Goal: Task Accomplishment & Management: Use online tool/utility

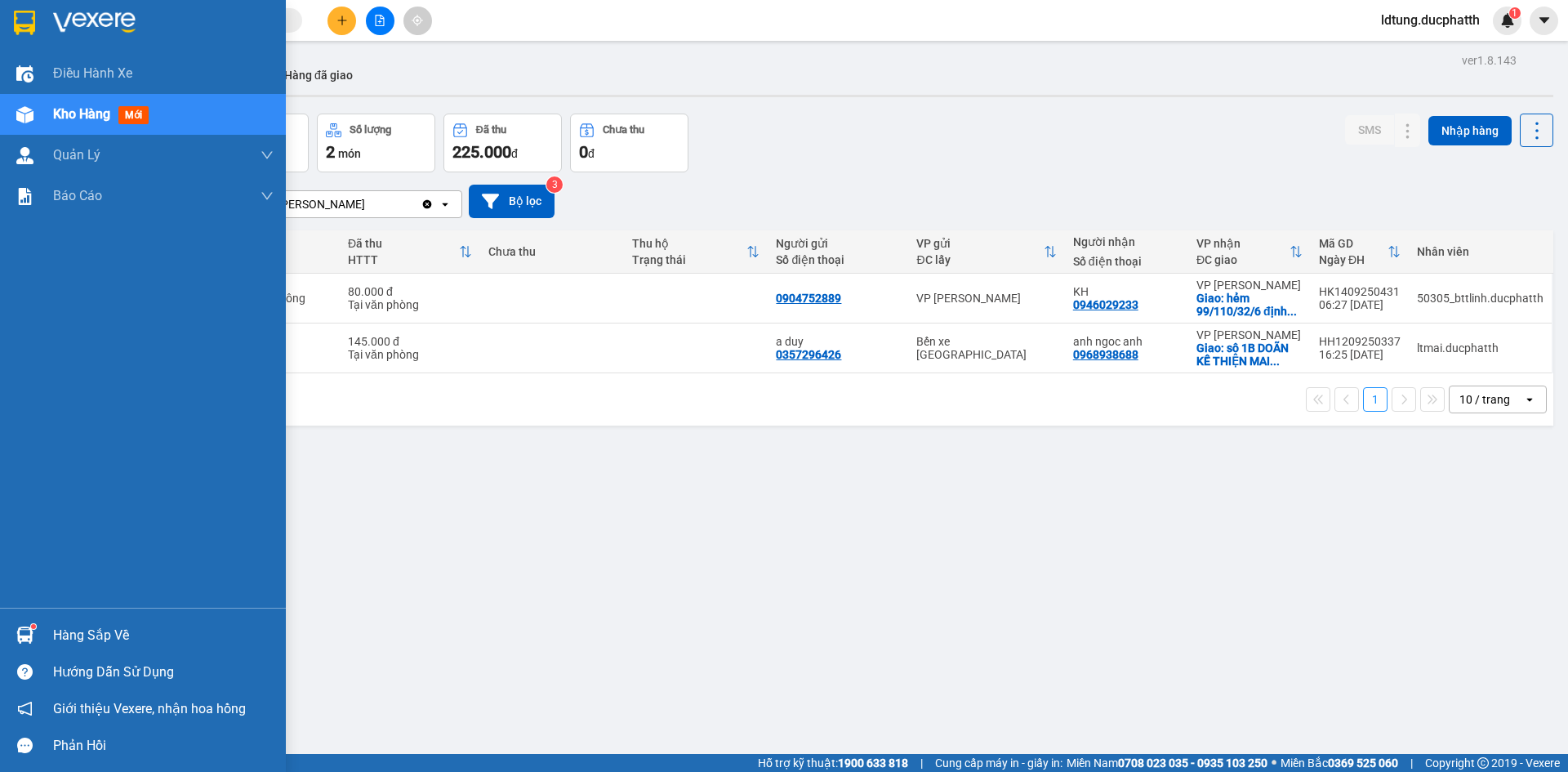
click at [93, 634] on div "Hàng sắp về" at bounding box center [163, 635] width 221 height 24
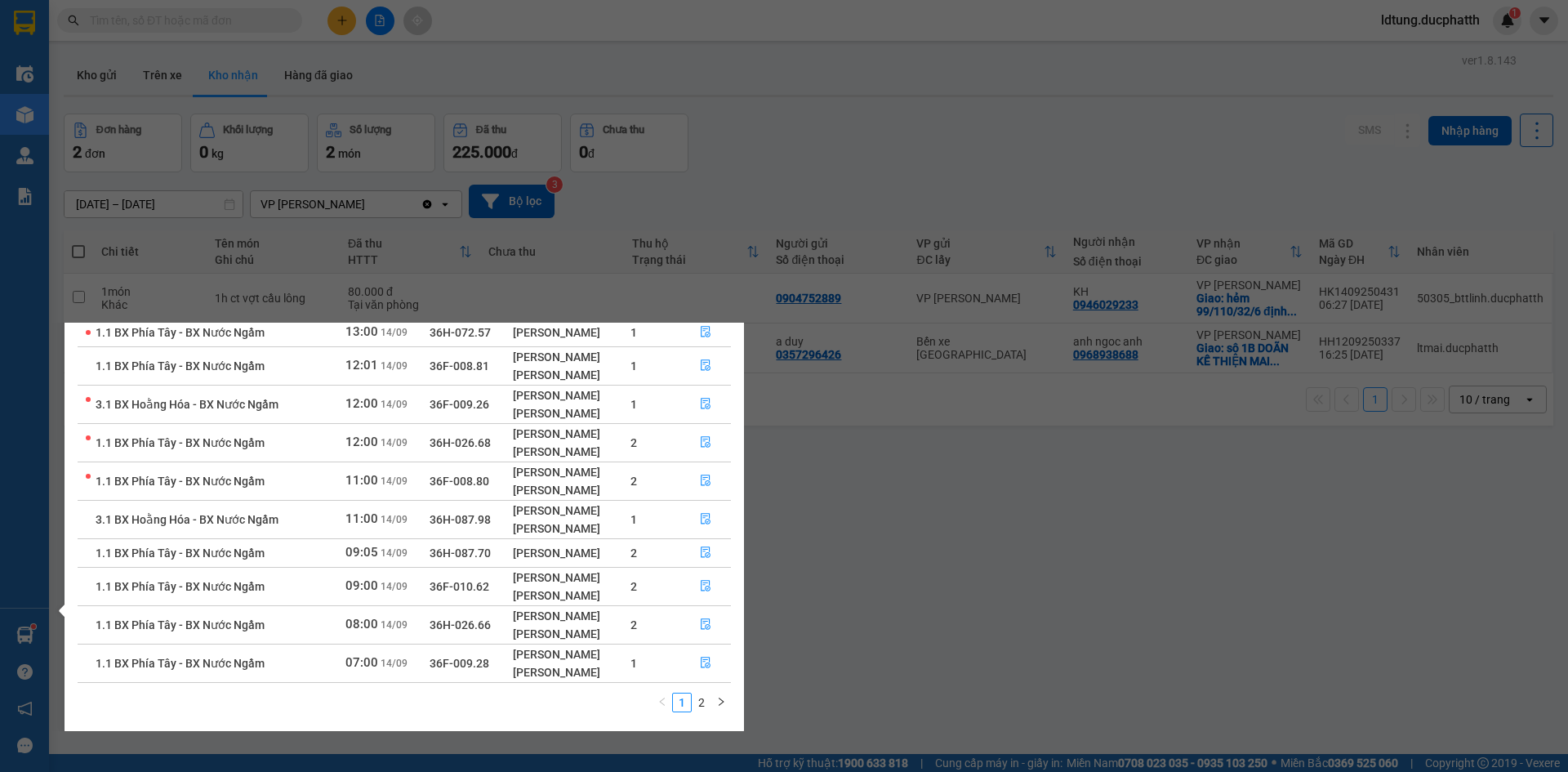
scroll to position [105, 0]
click at [704, 658] on icon "file-done" at bounding box center [705, 662] width 12 height 12
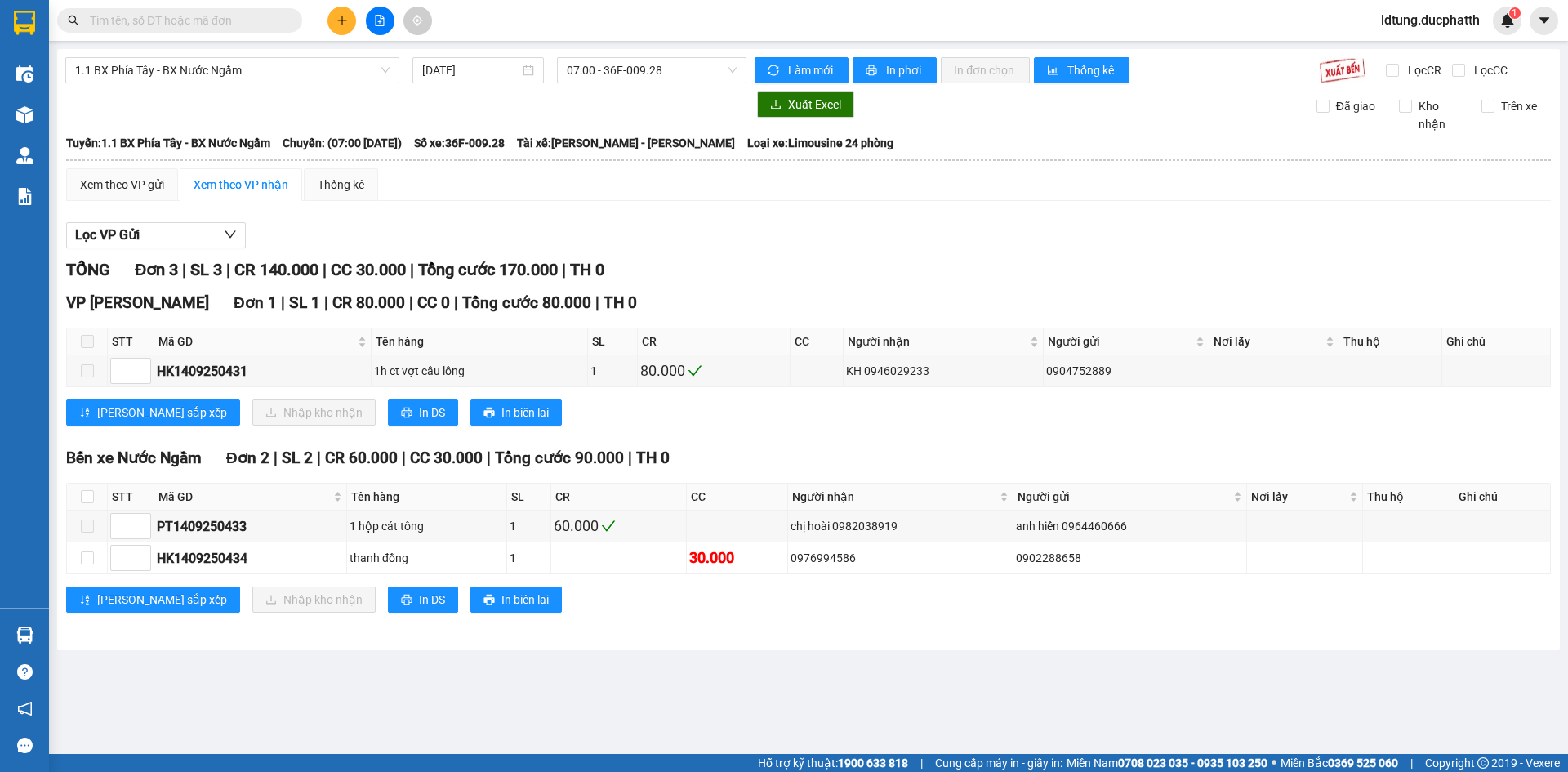
click at [91, 344] on span at bounding box center [87, 341] width 13 height 13
click at [90, 493] on input "checkbox" at bounding box center [87, 496] width 13 height 13
checkbox input "true"
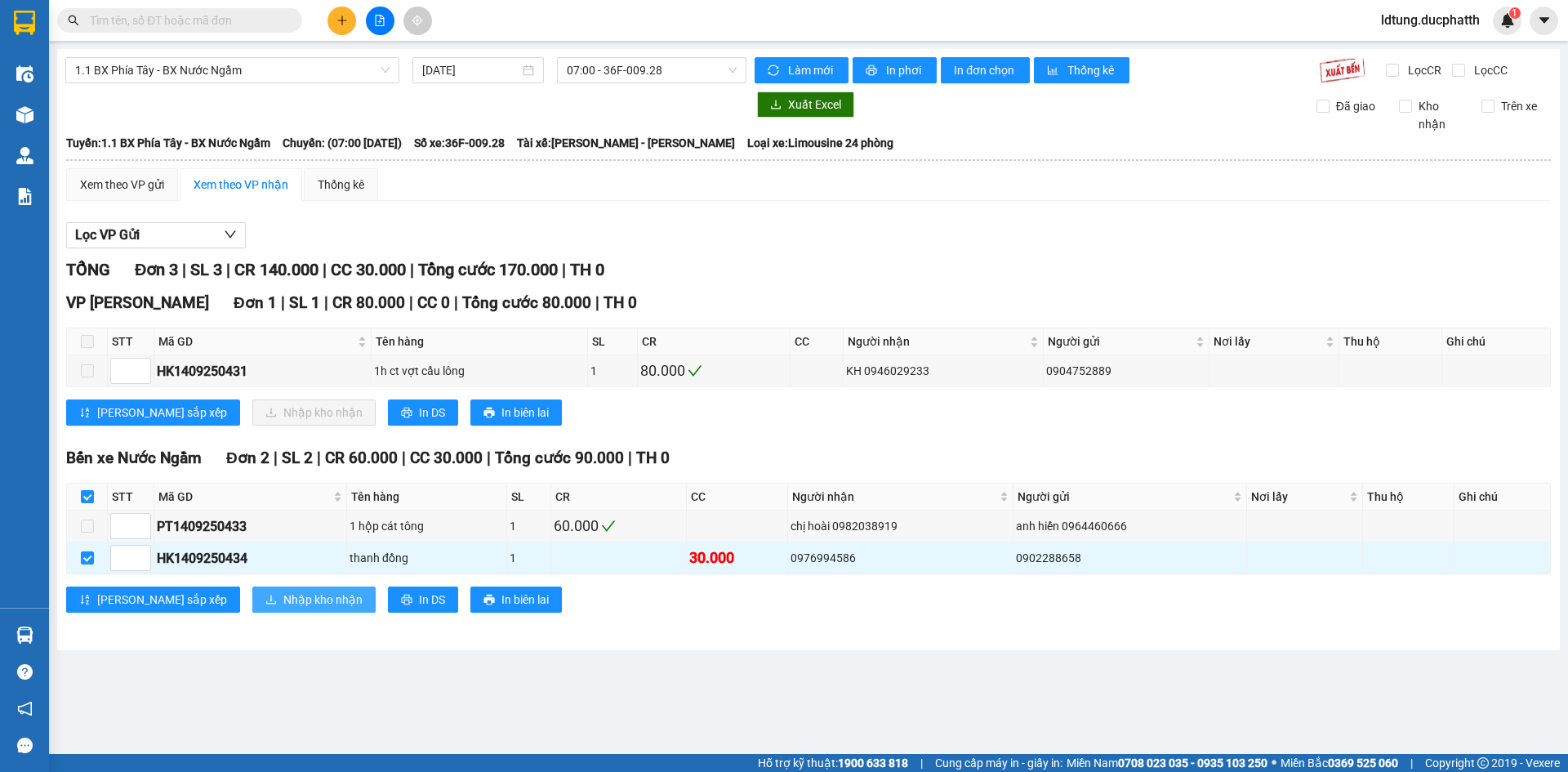
click at [283, 594] on span "Nhập kho nhận" at bounding box center [322, 599] width 79 height 18
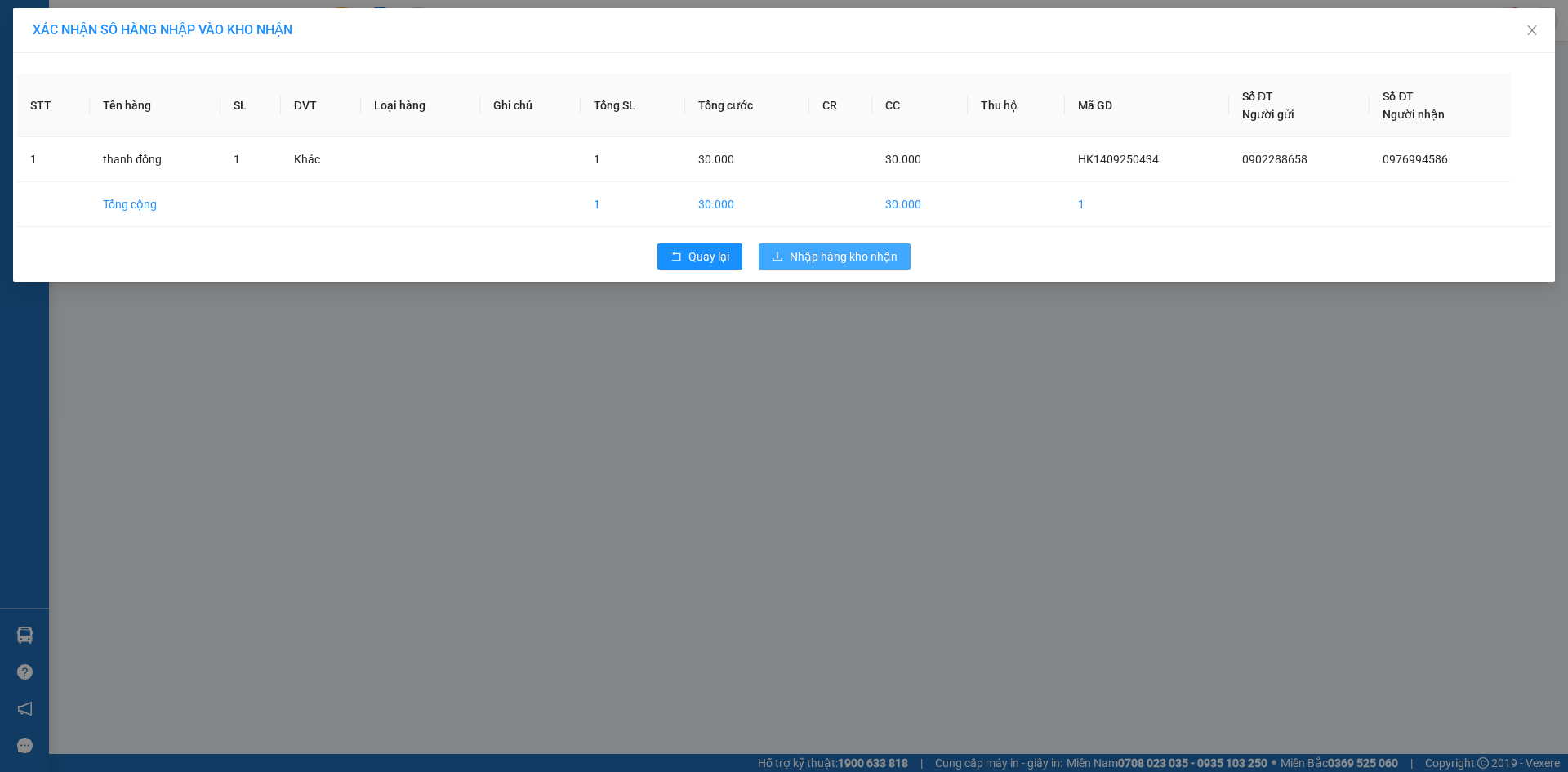
click at [815, 257] on span "Nhập hàng kho nhận" at bounding box center [843, 257] width 107 height 18
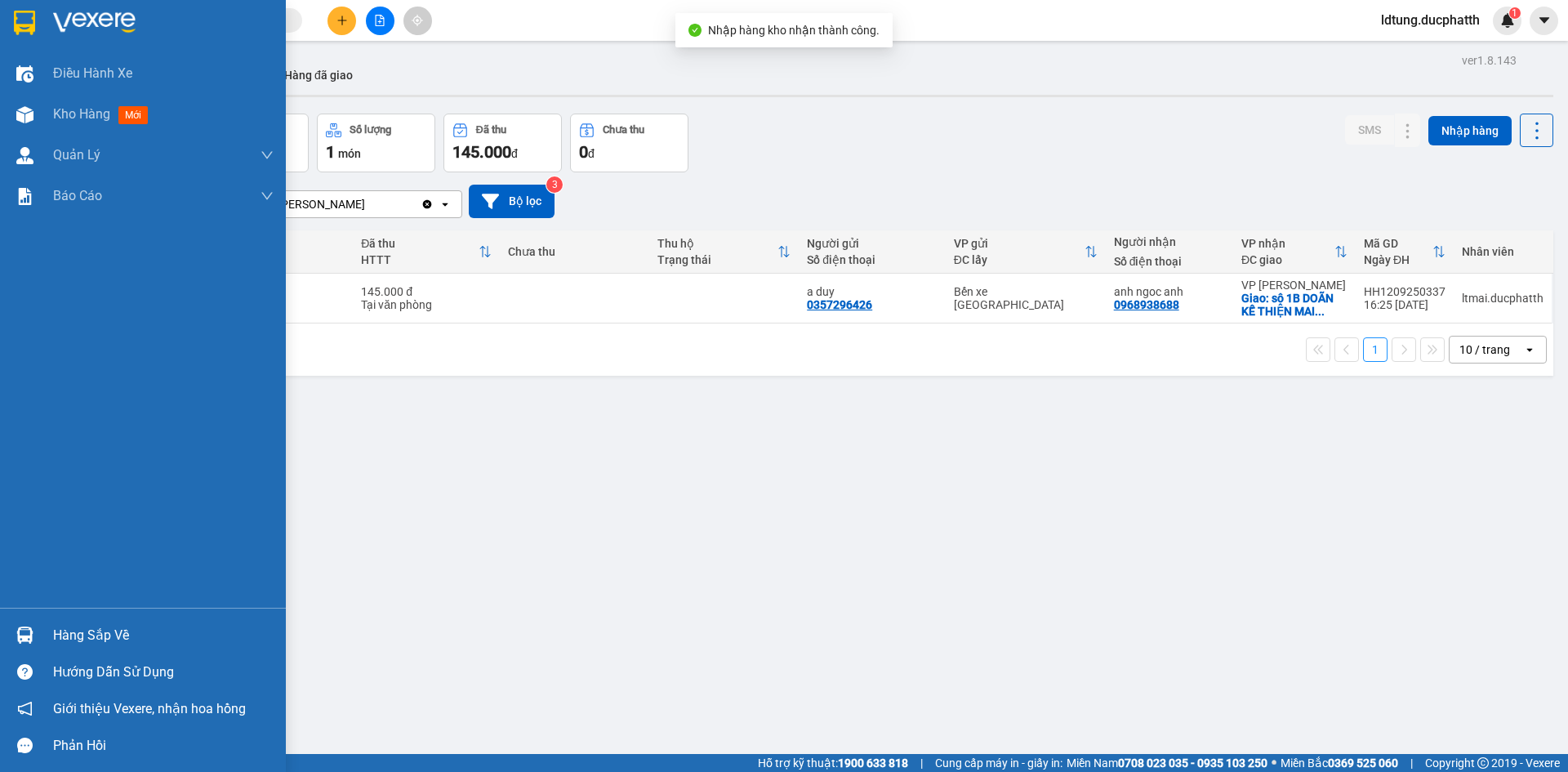
drag, startPoint x: 63, startPoint y: 634, endPoint x: 77, endPoint y: 632, distance: 14.1
click at [64, 634] on div "Hàng sắp về" at bounding box center [163, 635] width 221 height 24
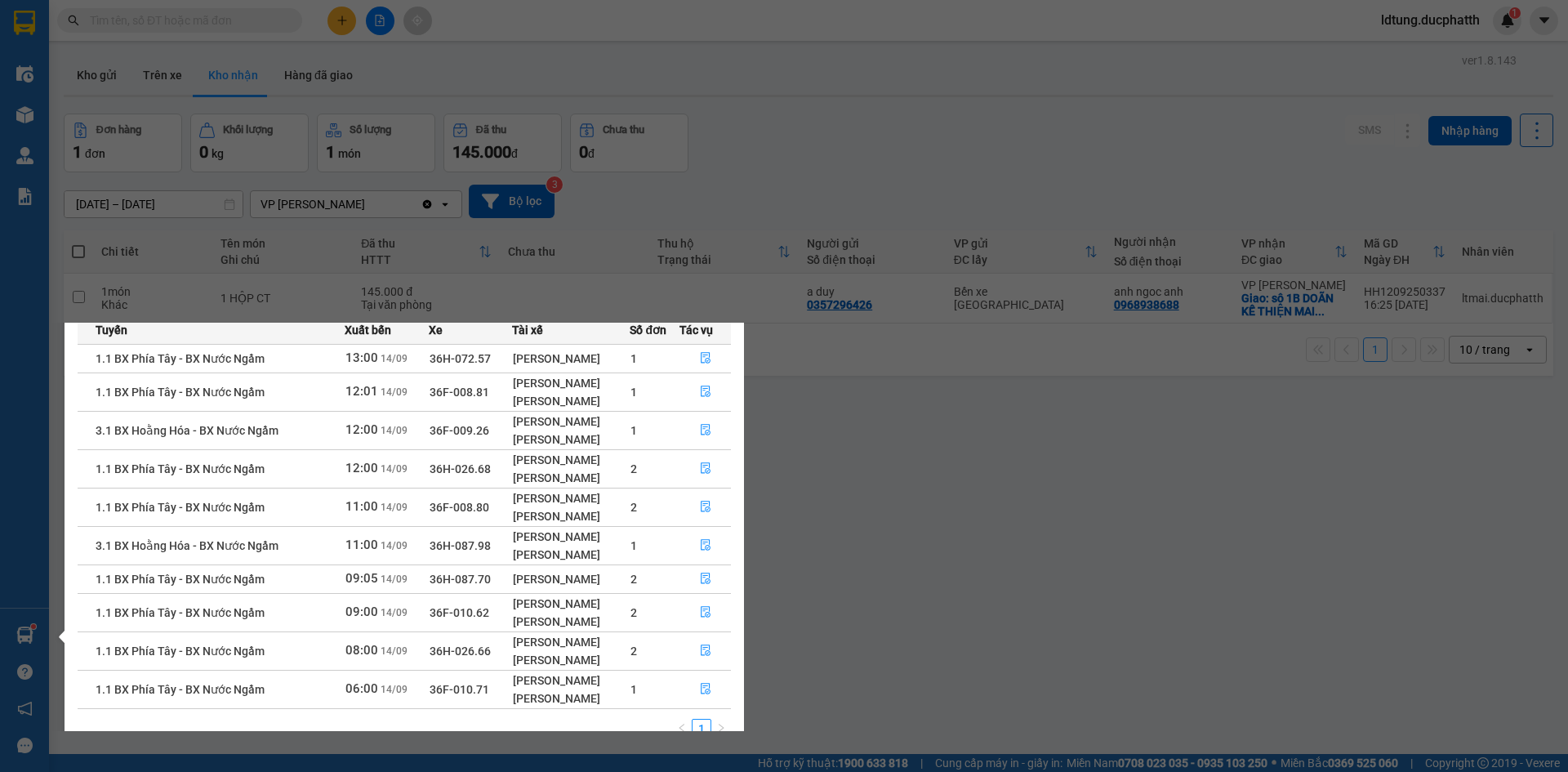
scroll to position [105, 0]
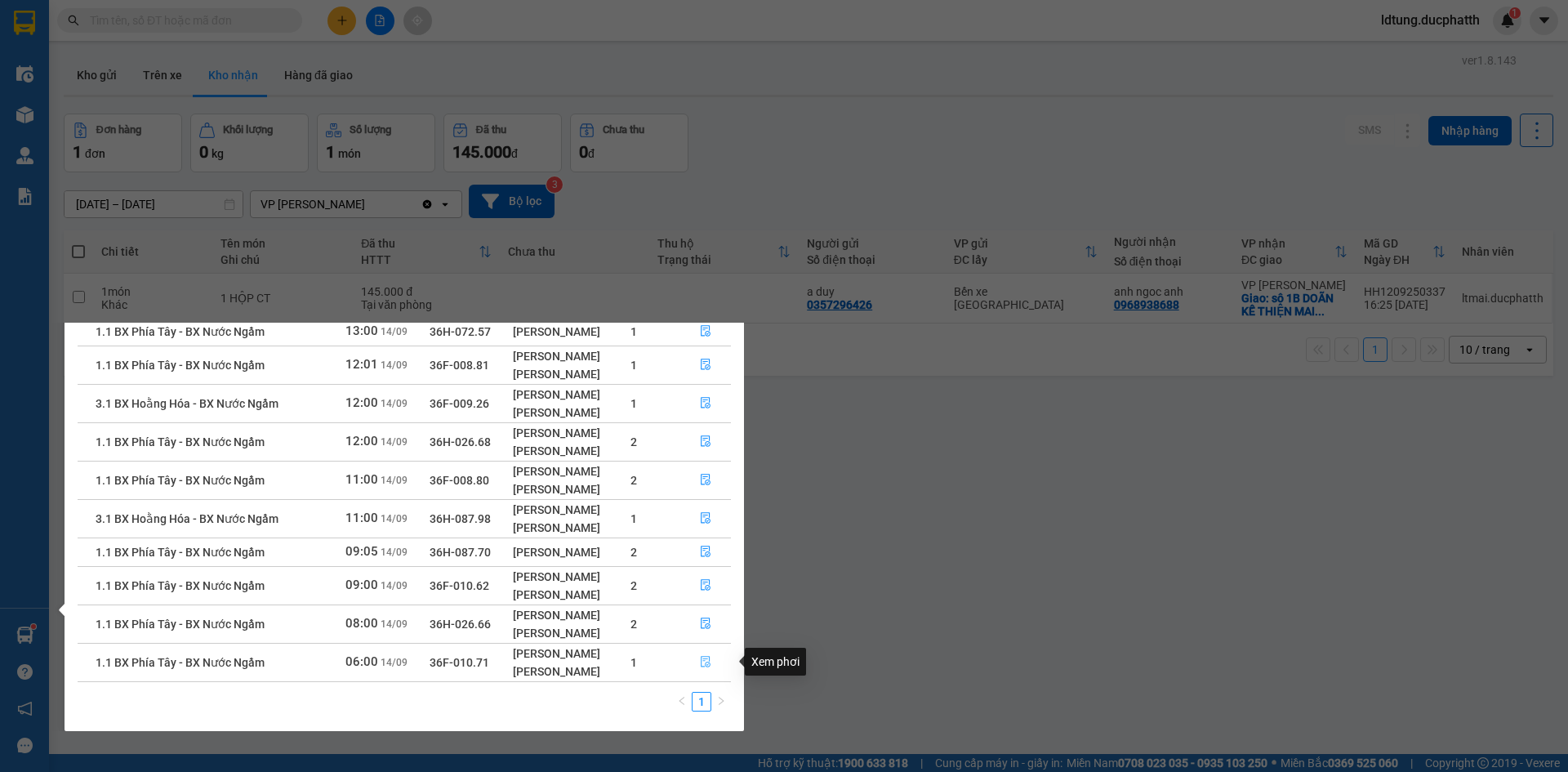
click at [708, 669] on span "file-done" at bounding box center [705, 662] width 12 height 13
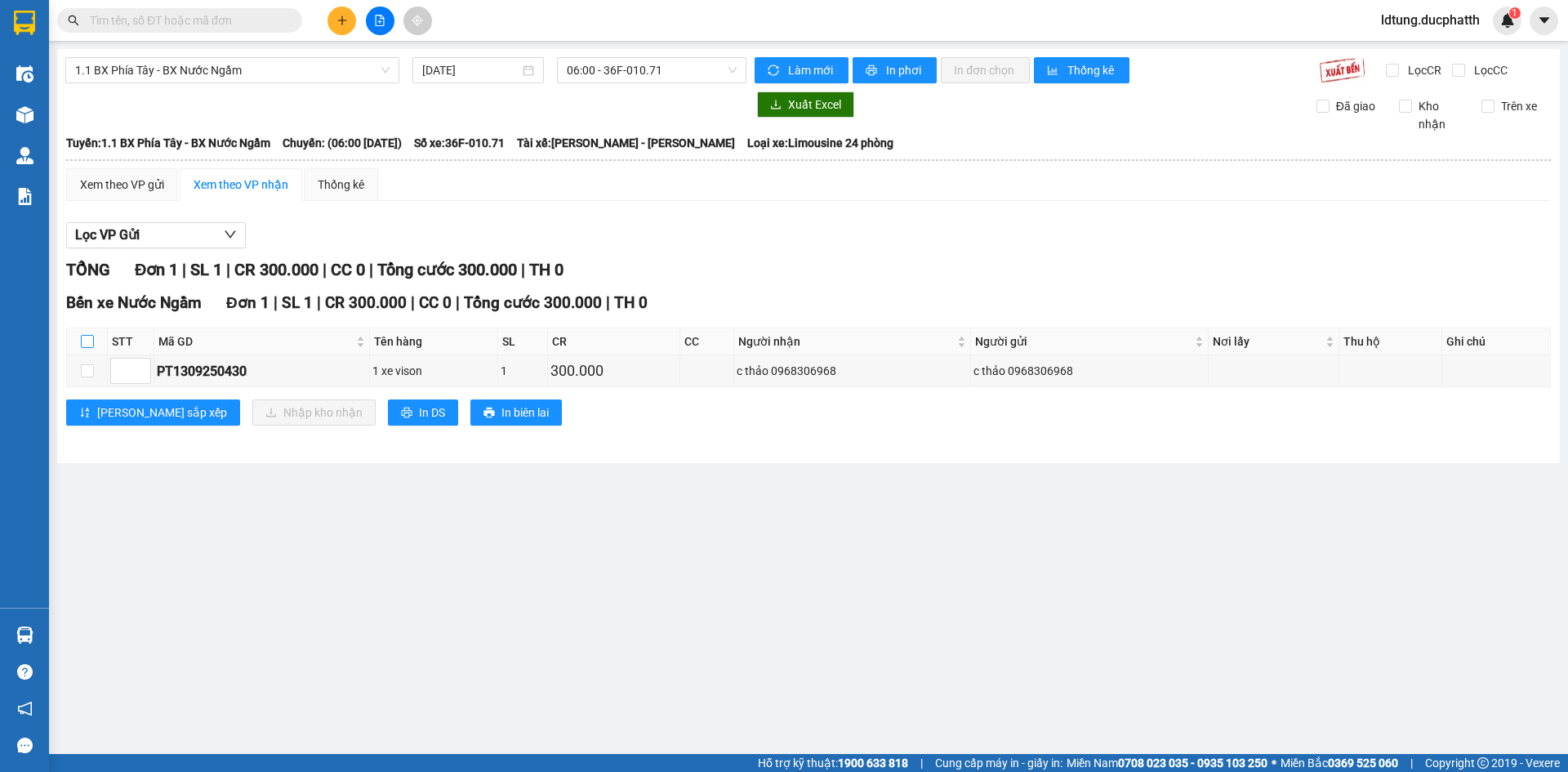
click at [94, 339] on th at bounding box center [88, 343] width 41 height 27
drag, startPoint x: 83, startPoint y: 334, endPoint x: 101, endPoint y: 347, distance: 22.2
click at [85, 336] on label at bounding box center [87, 342] width 13 height 18
click at [89, 343] on input "checkbox" at bounding box center [87, 341] width 13 height 13
checkbox input "true"
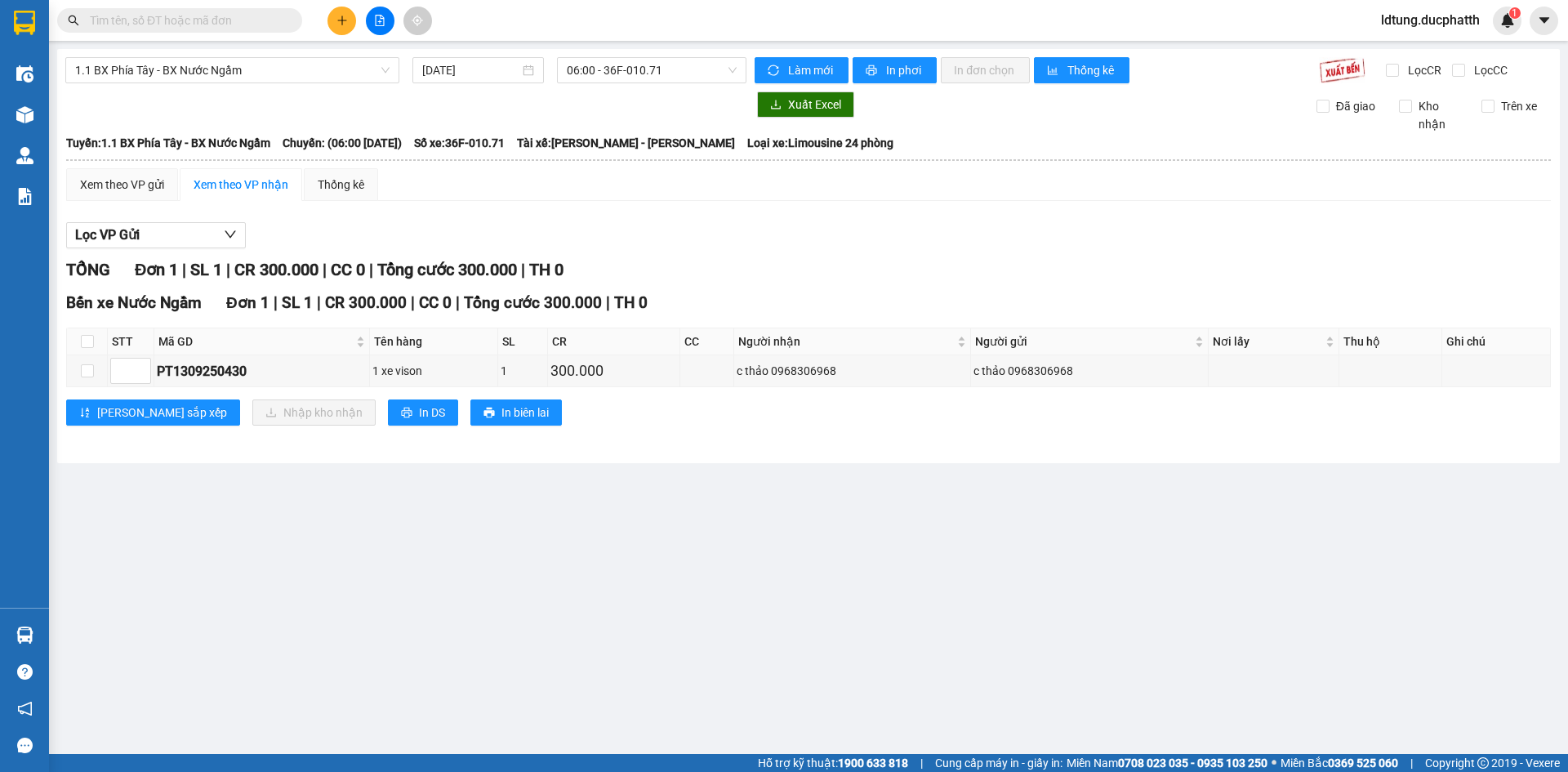
checkbox input "true"
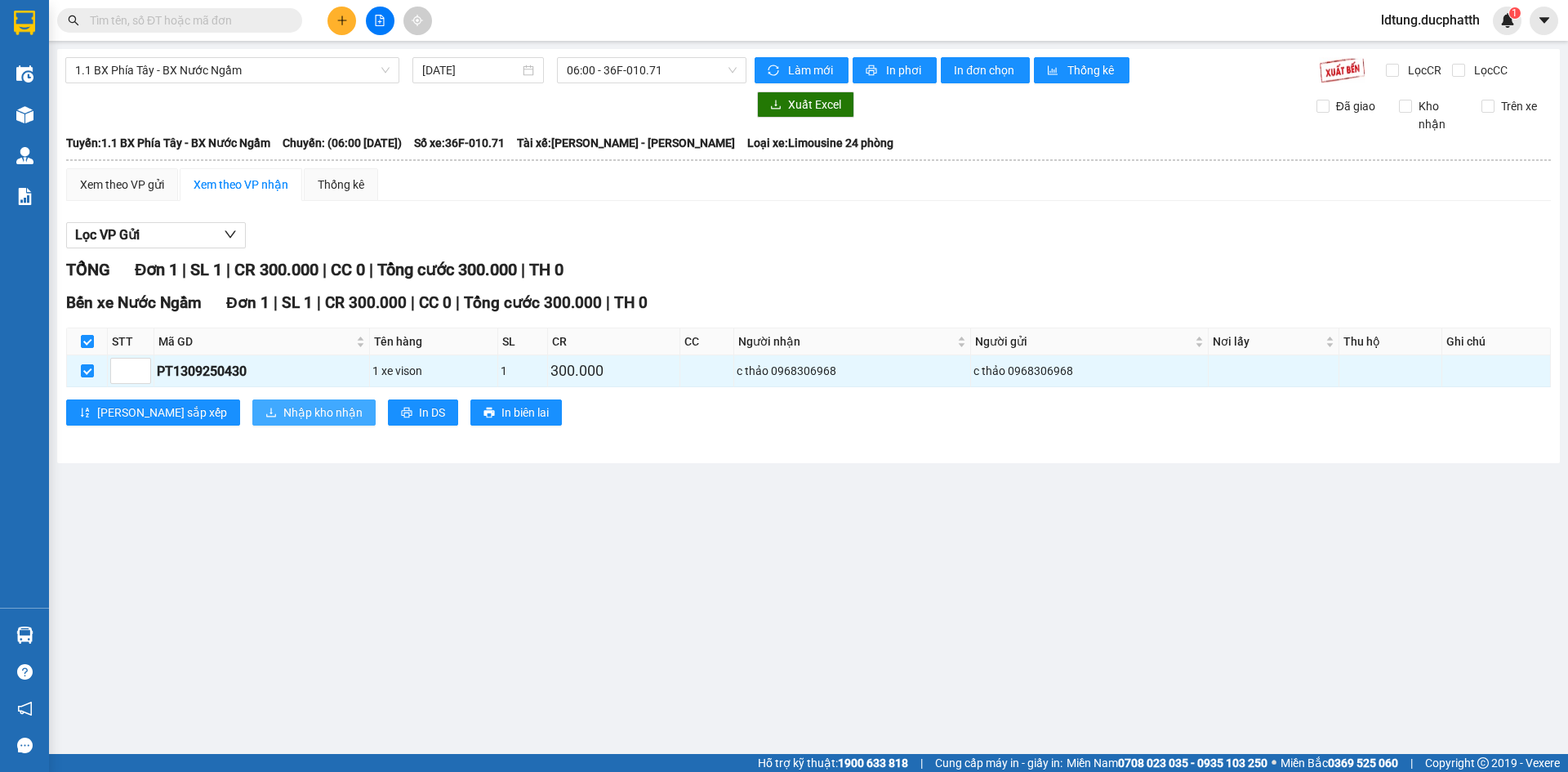
click at [193, 399] on div "Bến xe Nước Ngầm Đơn 1 | SL 1 | CR 300.000 | CC 0 | Tổng cước 300.000 | TH 0 ST…" at bounding box center [809, 364] width 1485 height 147
click at [265, 409] on icon "download" at bounding box center [271, 413] width 12 height 12
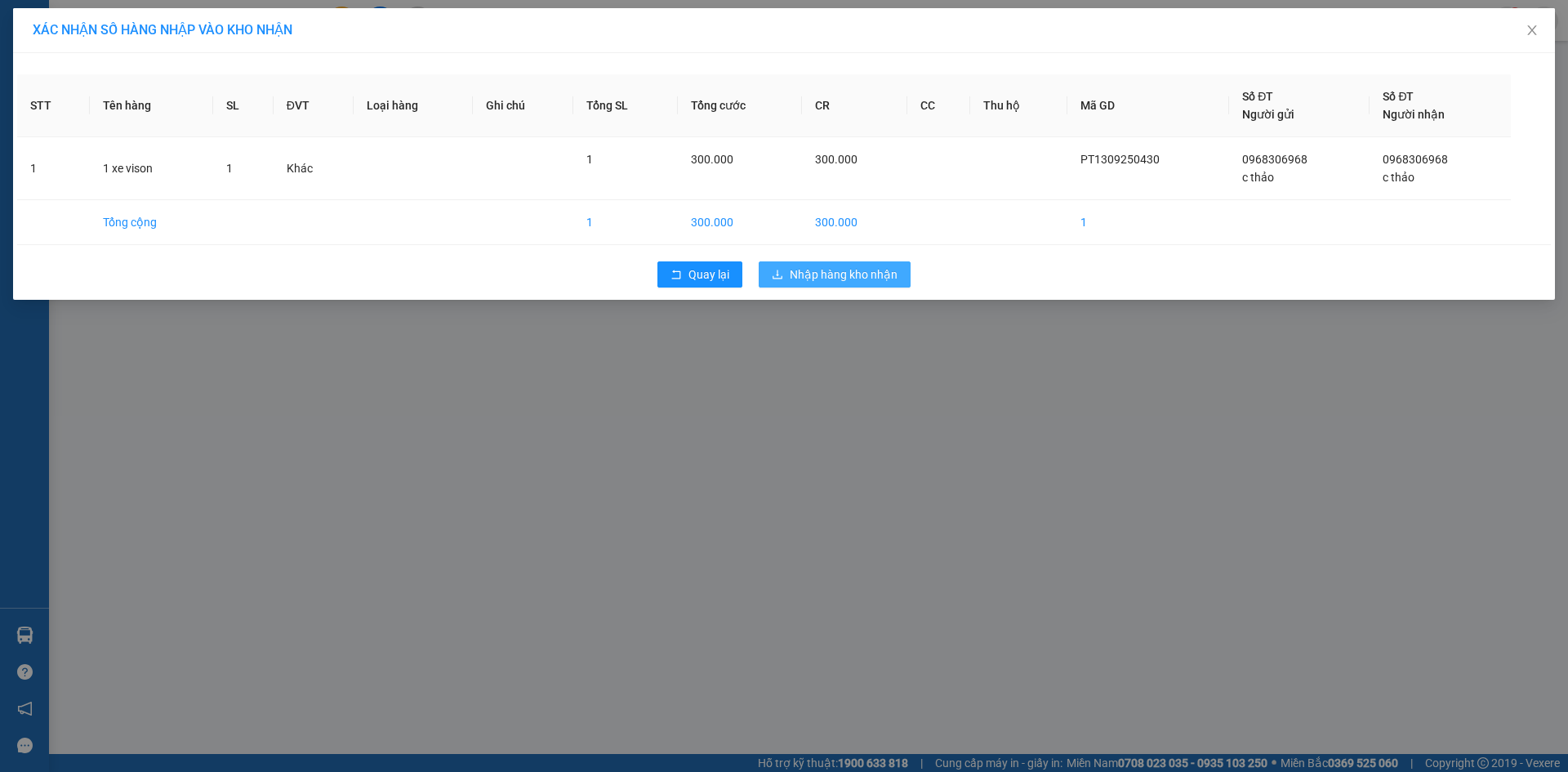
click at [822, 281] on span "Nhập hàng kho nhận" at bounding box center [843, 274] width 107 height 18
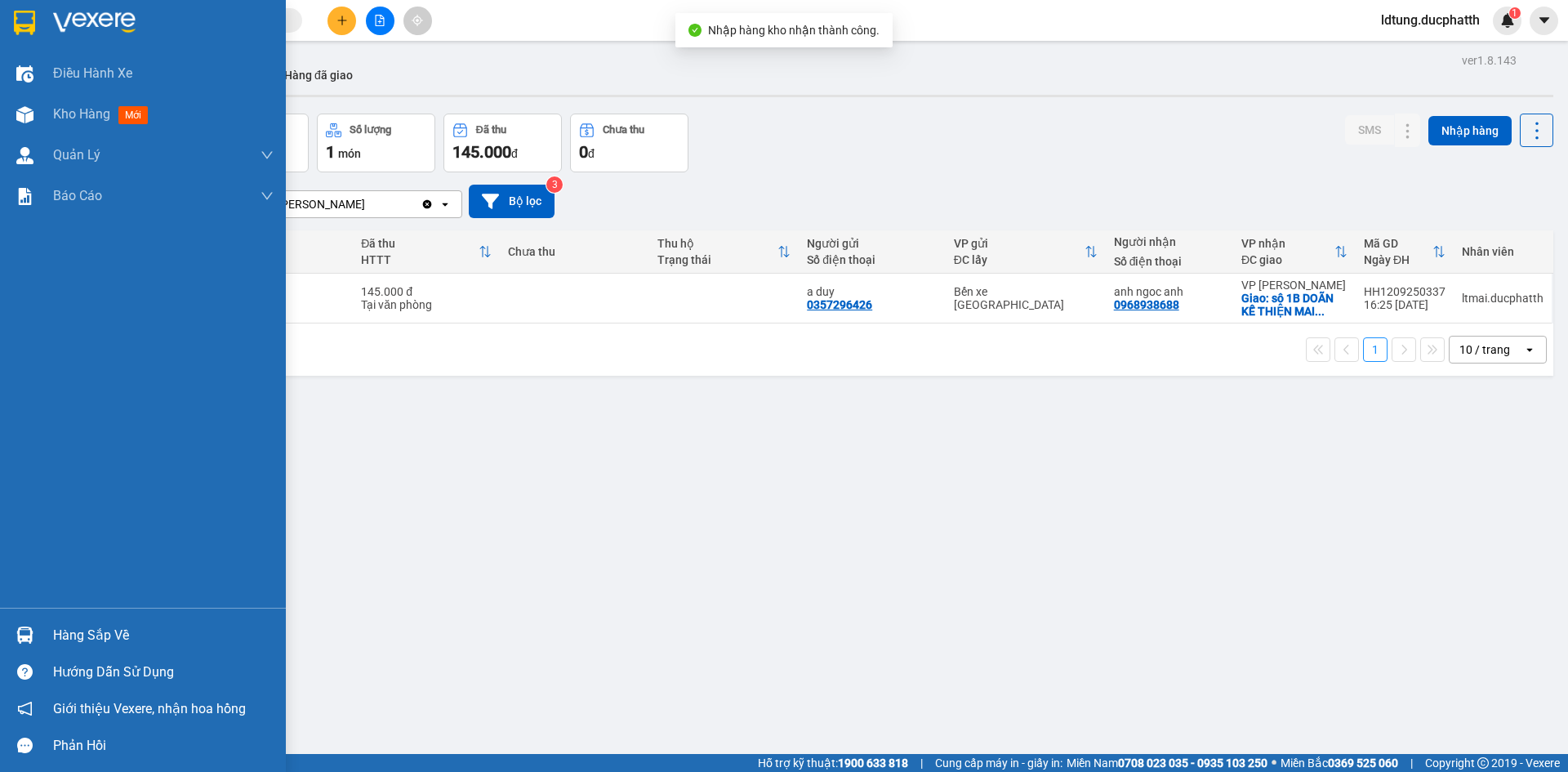
click at [38, 633] on div "Hàng sắp về" at bounding box center [142, 635] width 286 height 37
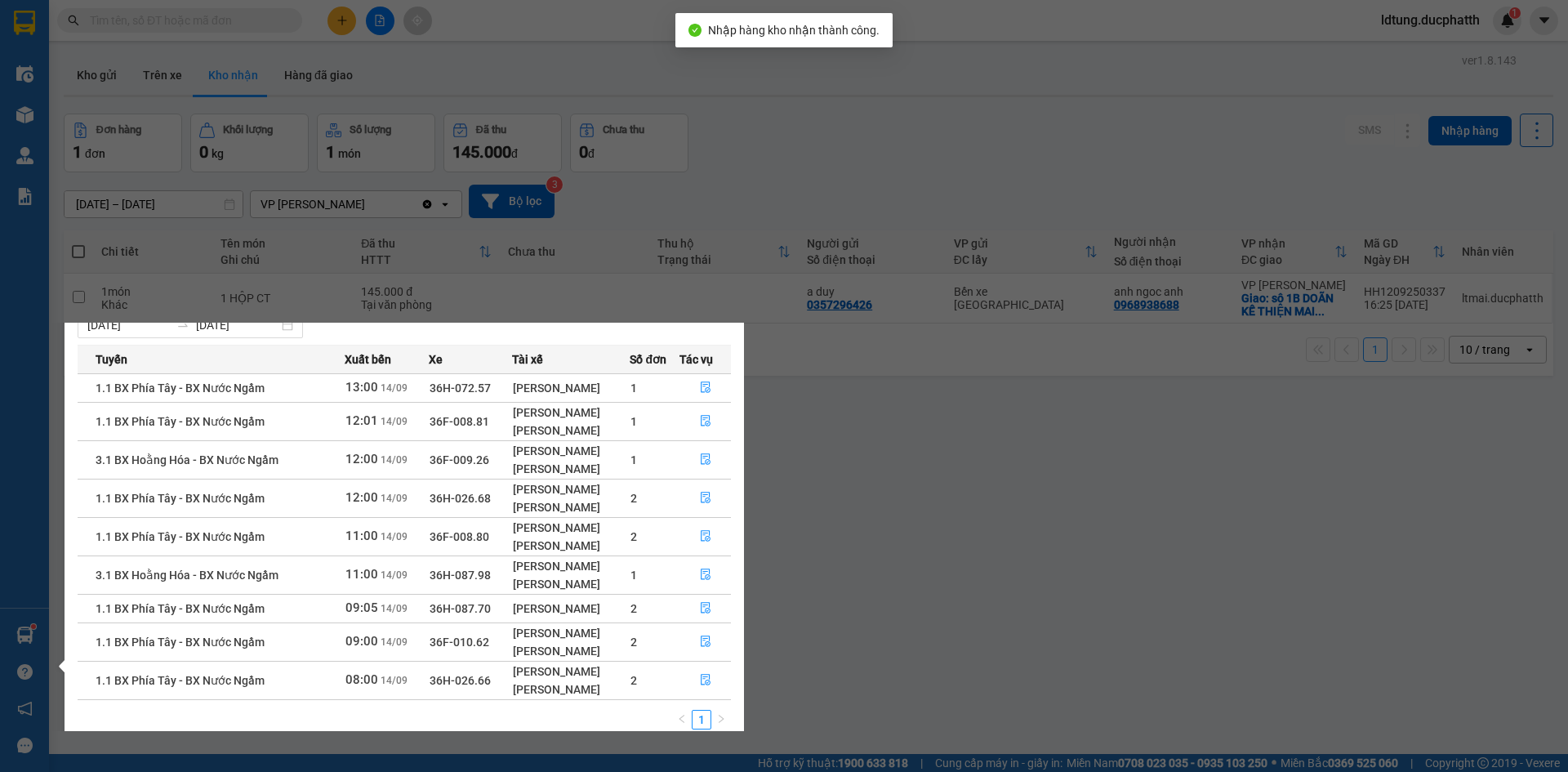
scroll to position [67, 0]
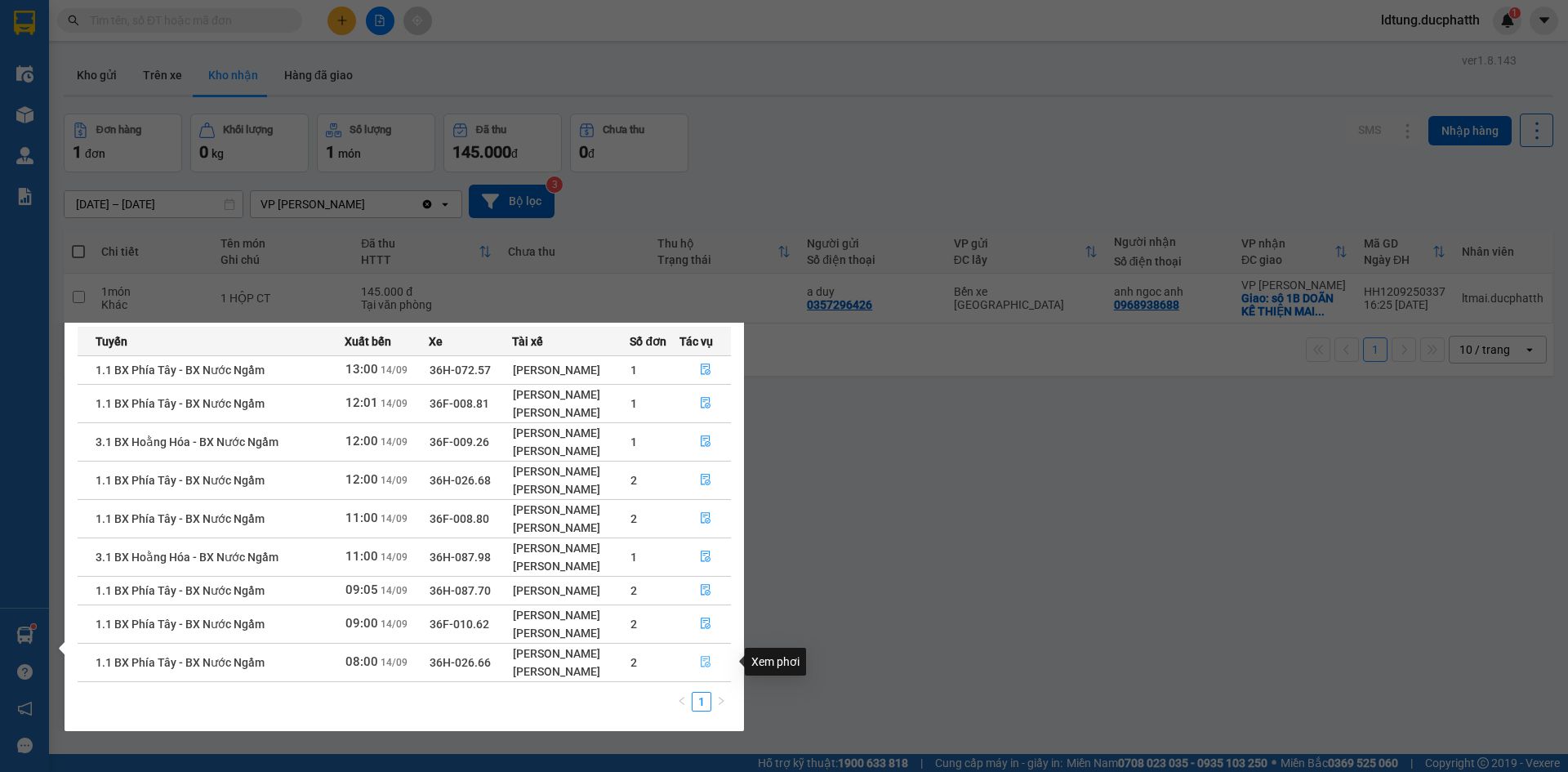
click at [714, 659] on button "button" at bounding box center [705, 662] width 51 height 26
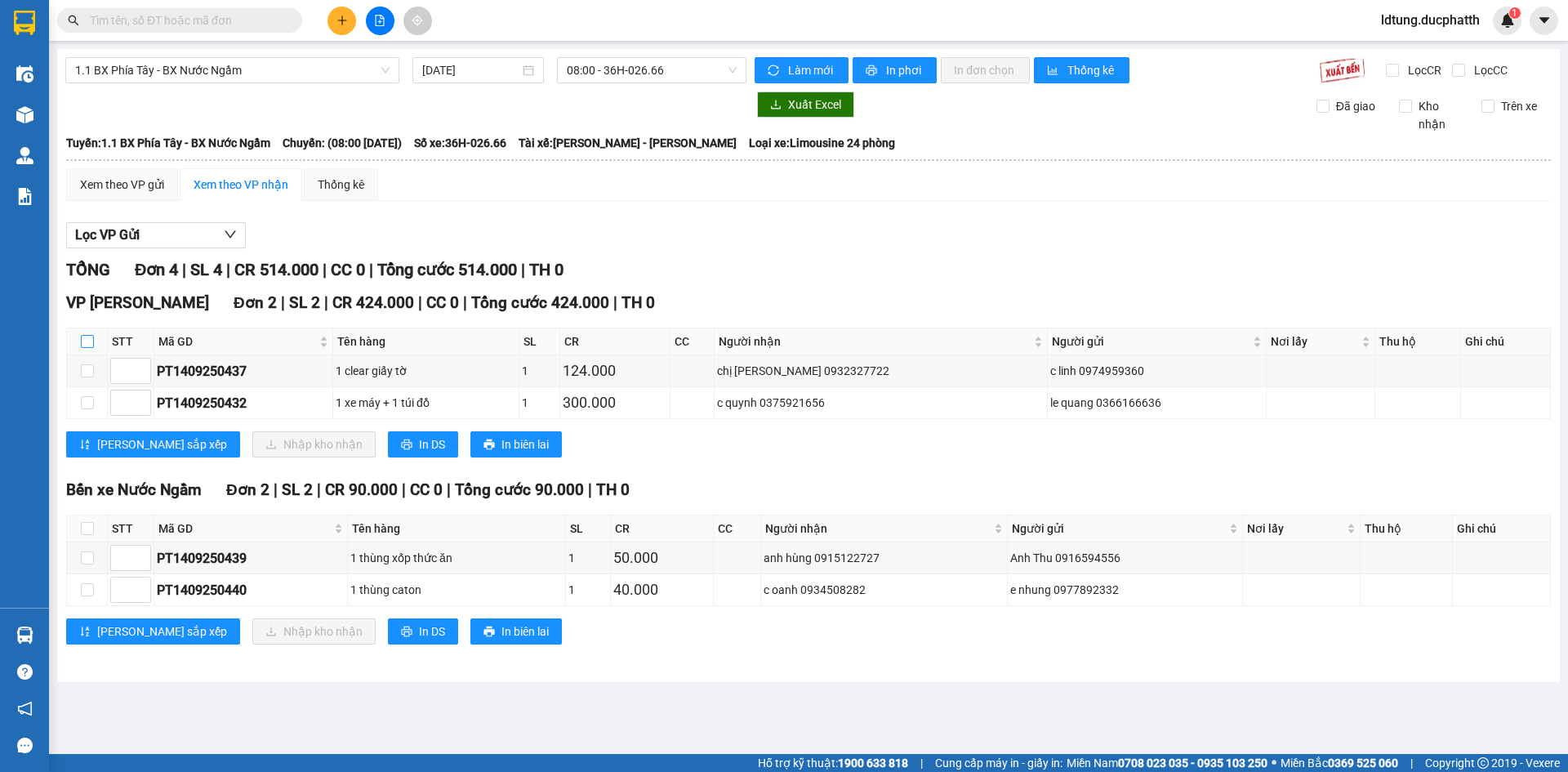
click at [89, 343] on input "checkbox" at bounding box center [87, 341] width 13 height 13
checkbox input "true"
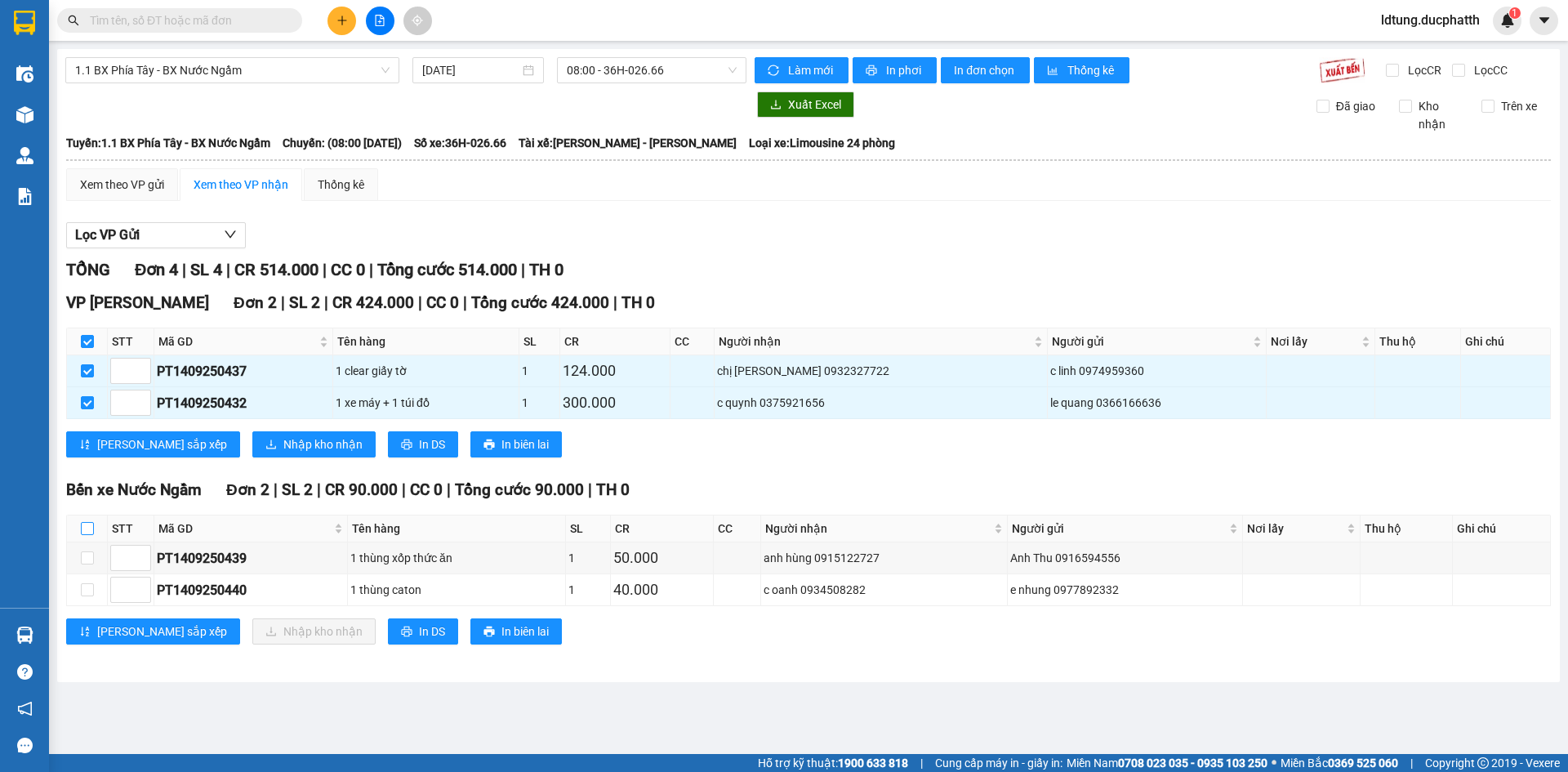
click at [81, 529] on input "checkbox" at bounding box center [87, 528] width 13 height 13
checkbox input "true"
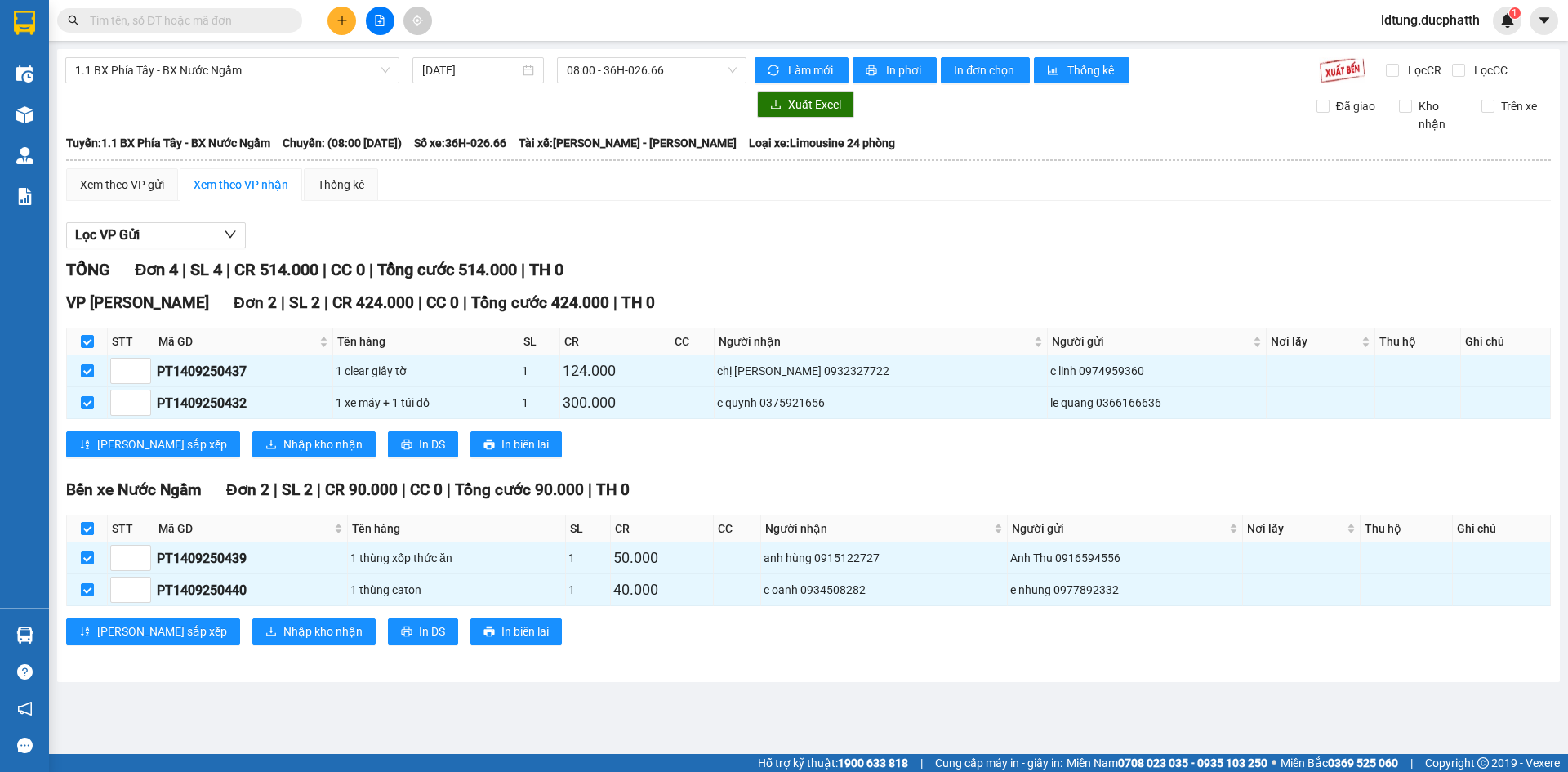
checkbox input "true"
click at [283, 628] on span "Nhập kho nhận" at bounding box center [322, 631] width 79 height 18
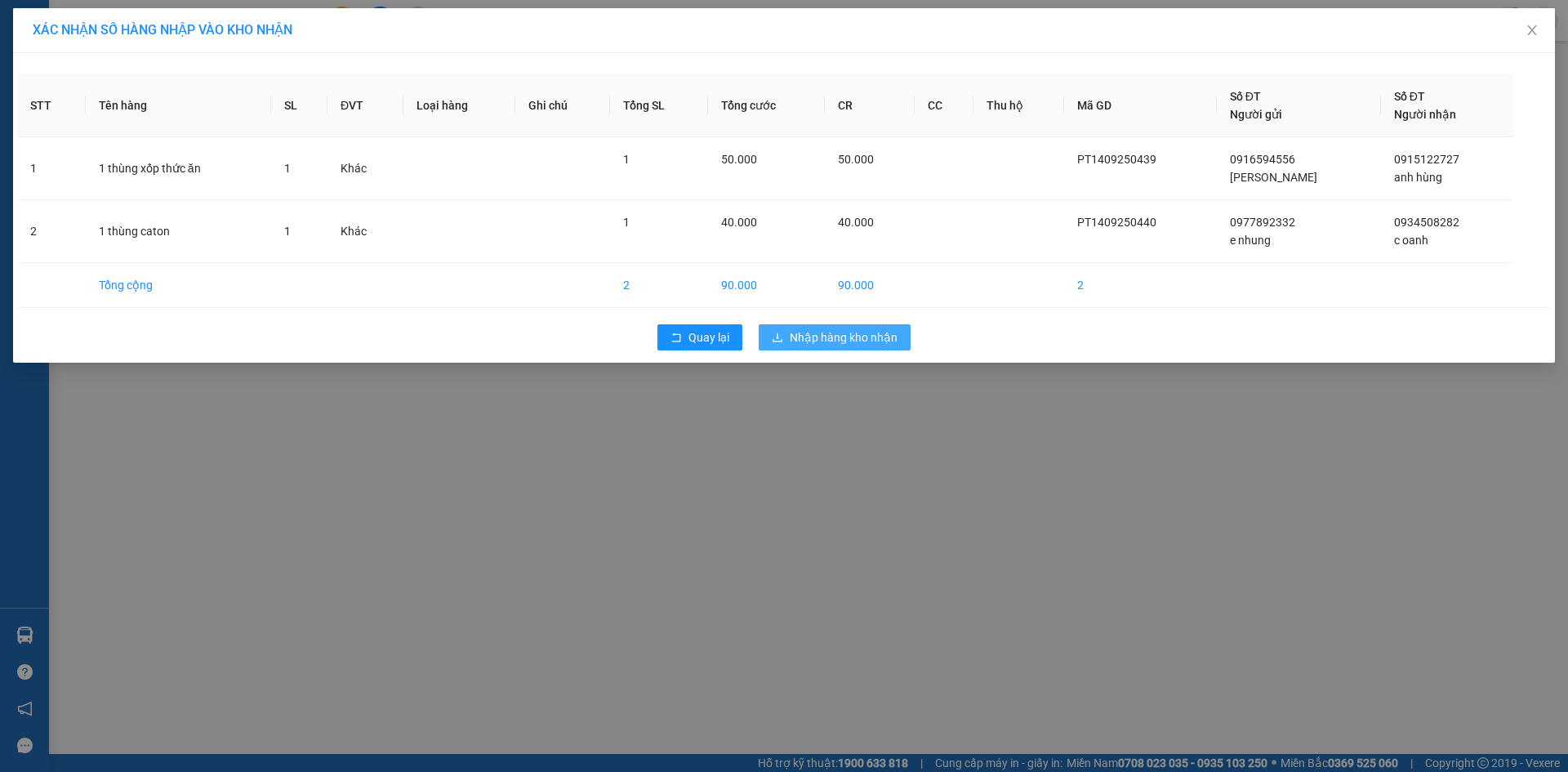
click at [797, 344] on span "Nhập hàng kho nhận" at bounding box center [843, 338] width 107 height 18
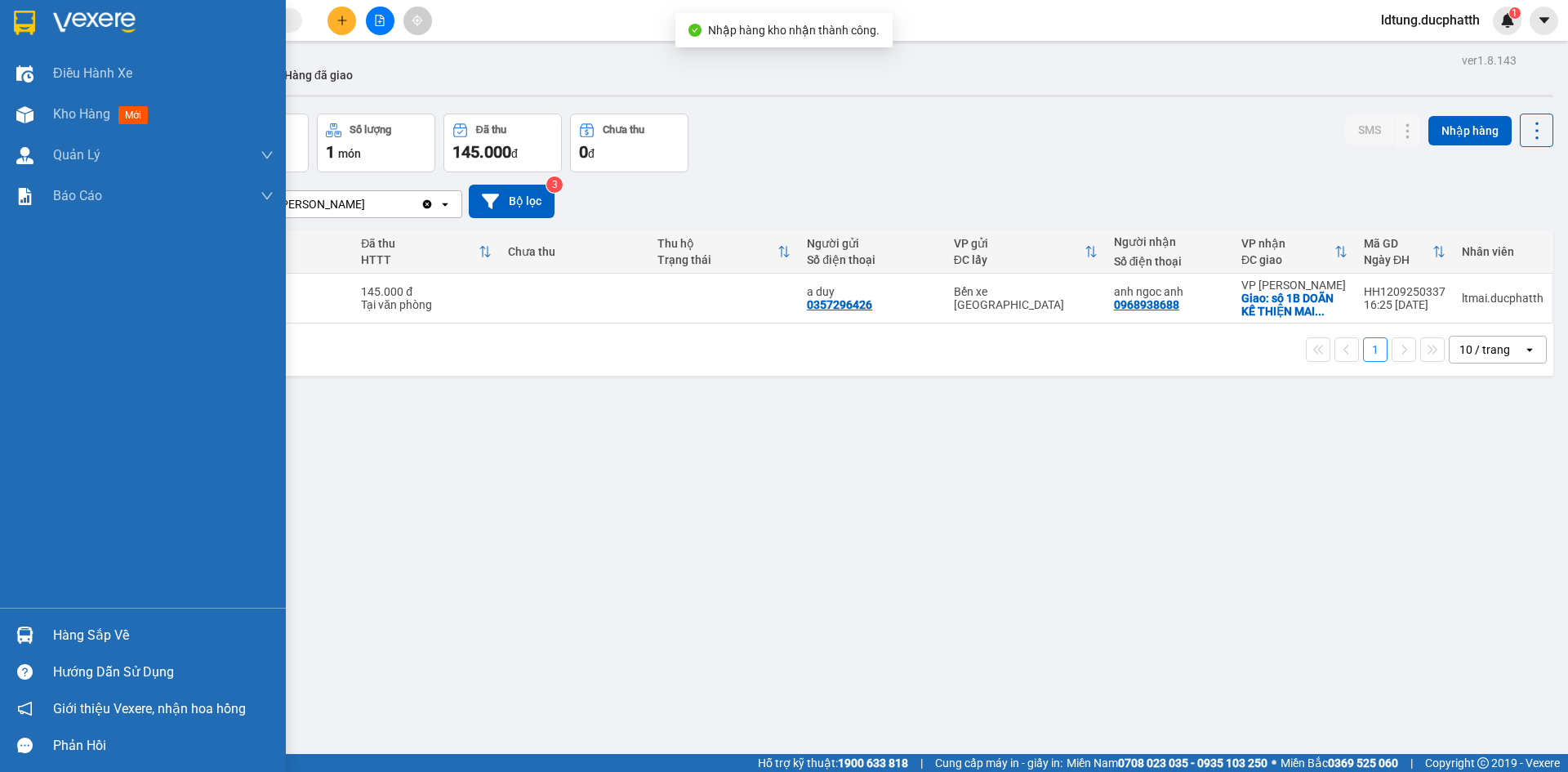
click at [36, 629] on div at bounding box center [24, 634] width 28 height 28
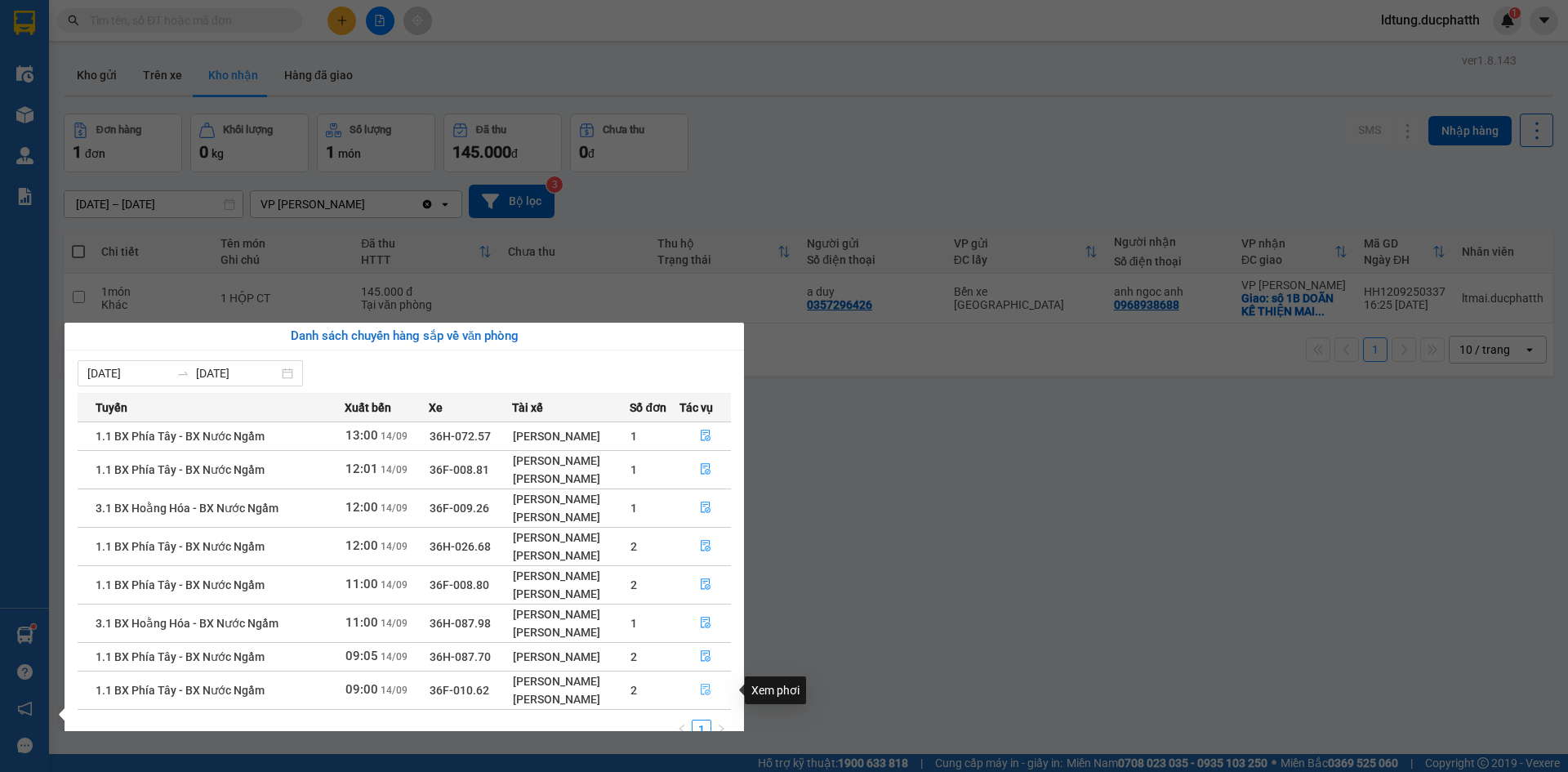
click at [700, 687] on button "button" at bounding box center [705, 690] width 51 height 26
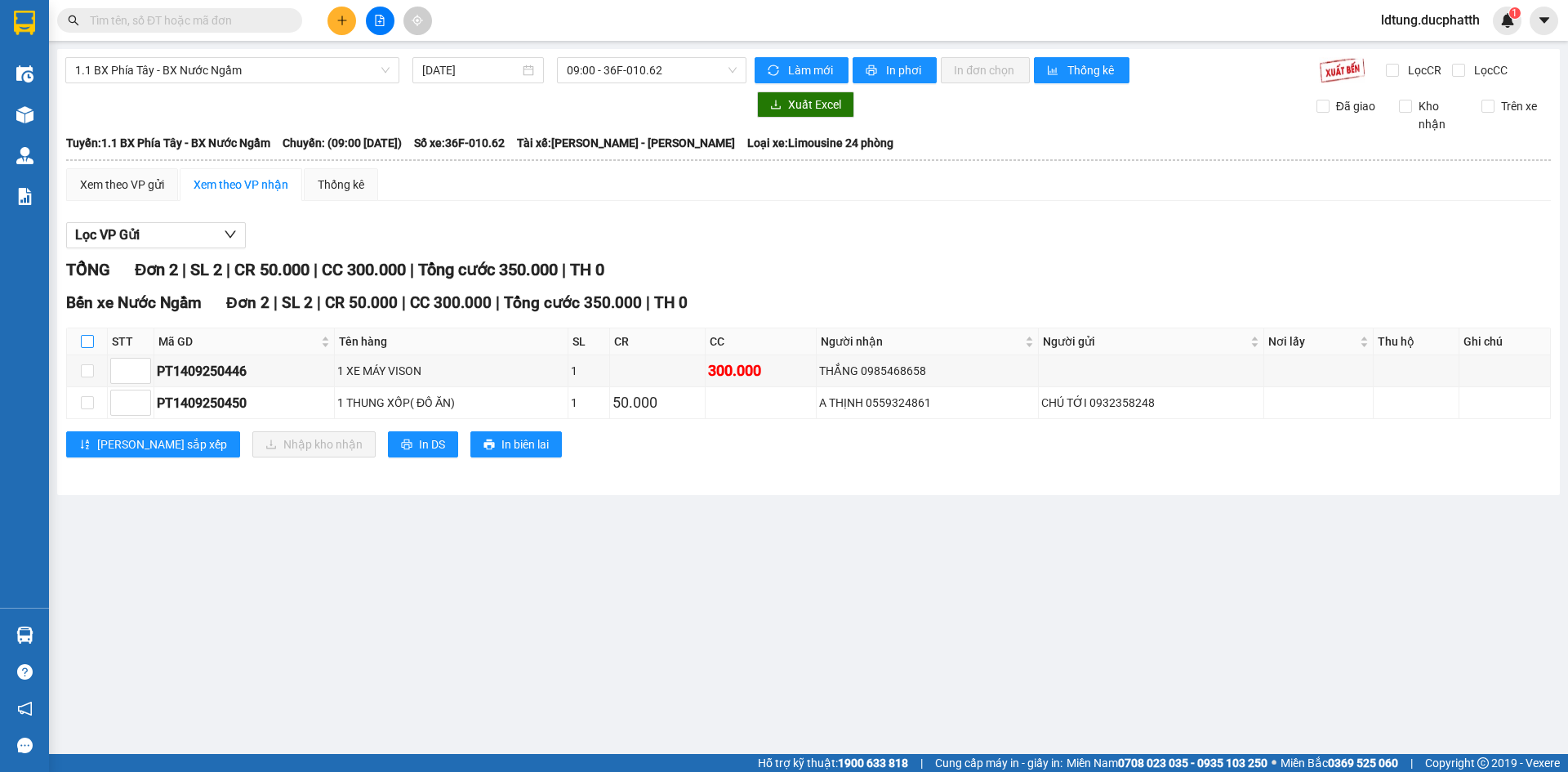
click at [91, 348] on input "checkbox" at bounding box center [87, 341] width 13 height 13
checkbox input "true"
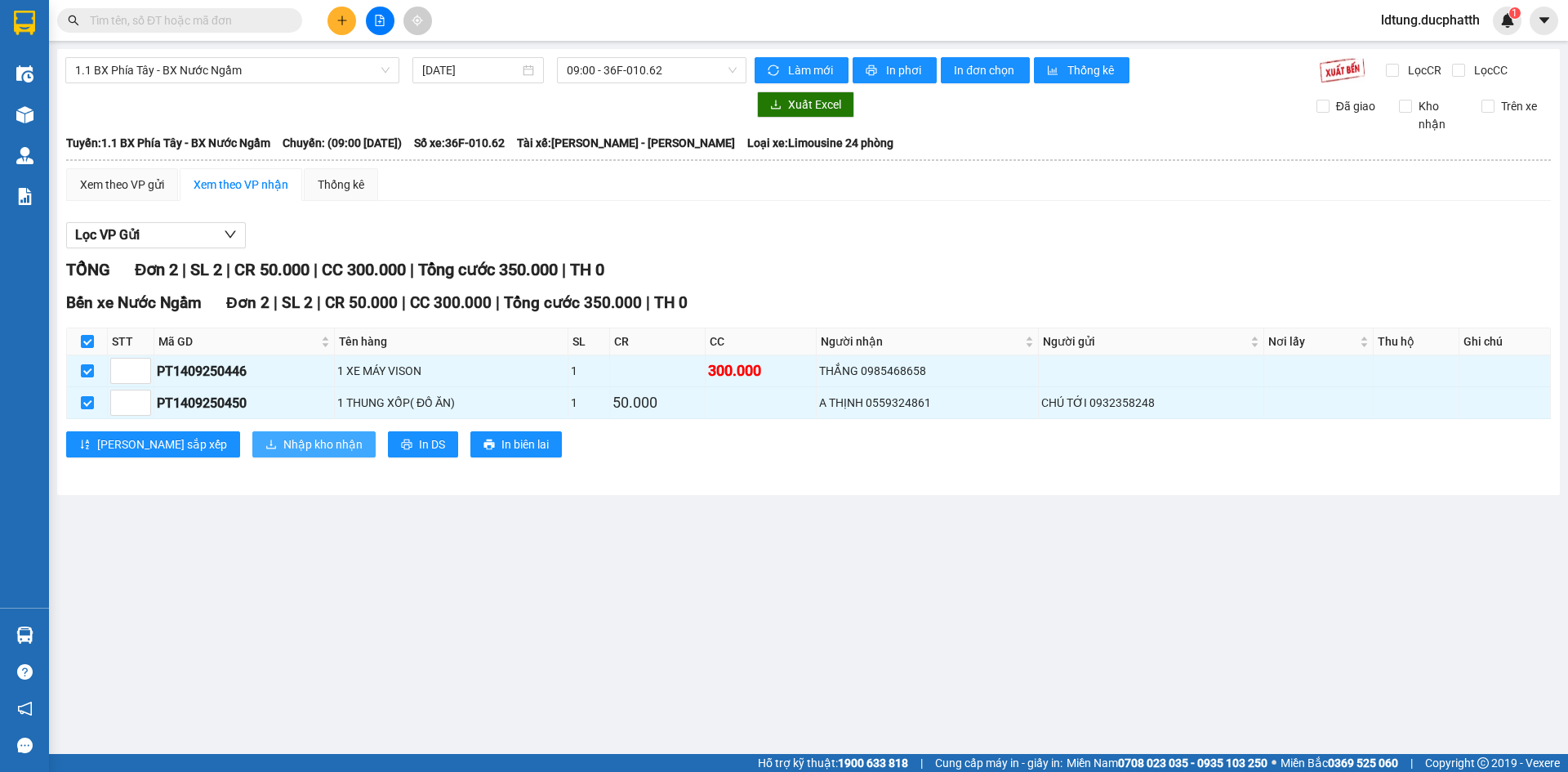
click at [283, 454] on span "Nhập kho nhận" at bounding box center [322, 444] width 79 height 18
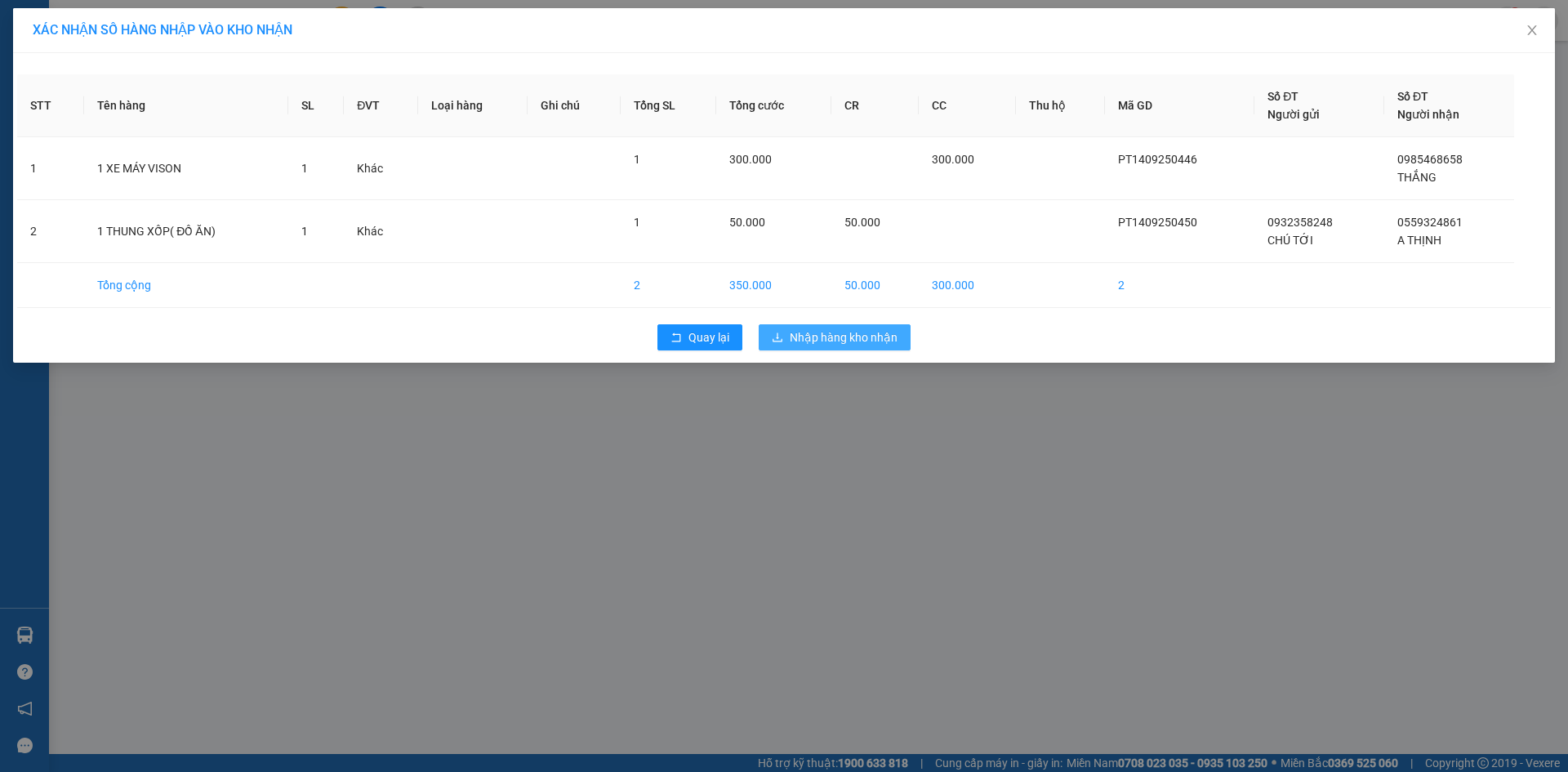
click at [903, 327] on button "Nhập hàng kho nhận" at bounding box center [835, 337] width 152 height 26
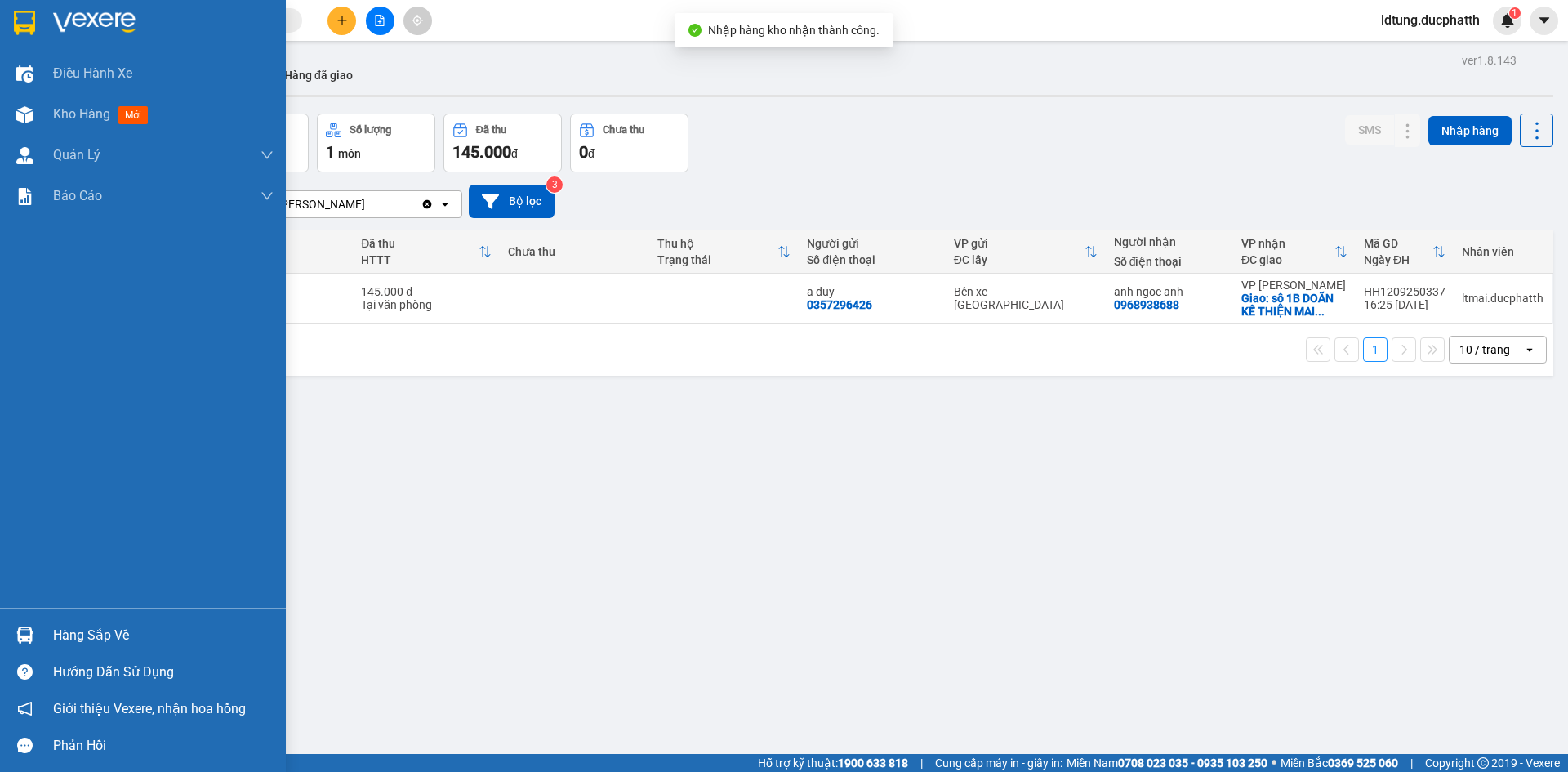
click at [32, 631] on img at bounding box center [25, 635] width 18 height 18
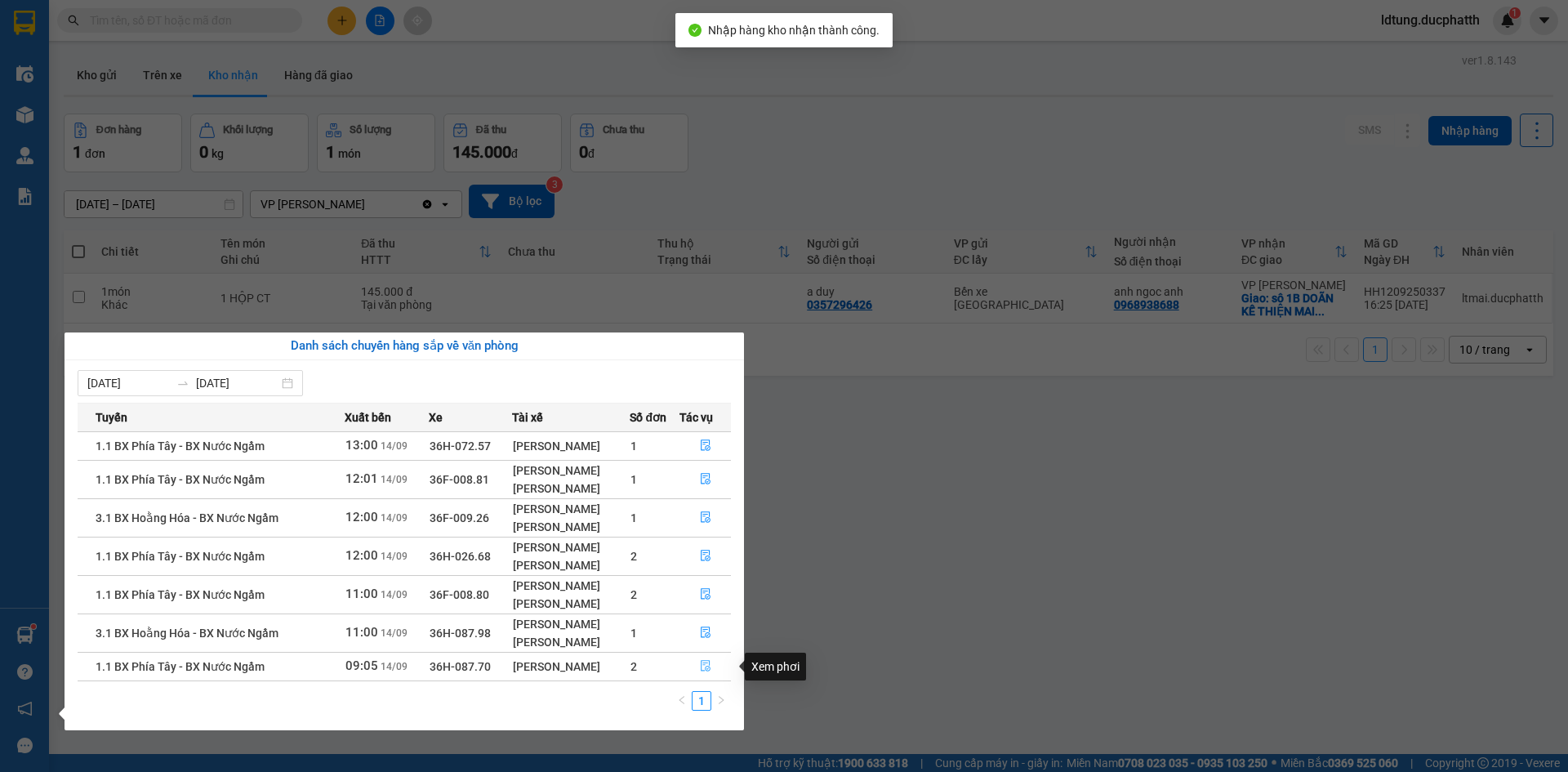
click at [703, 665] on icon "file-done" at bounding box center [705, 667] width 10 height 12
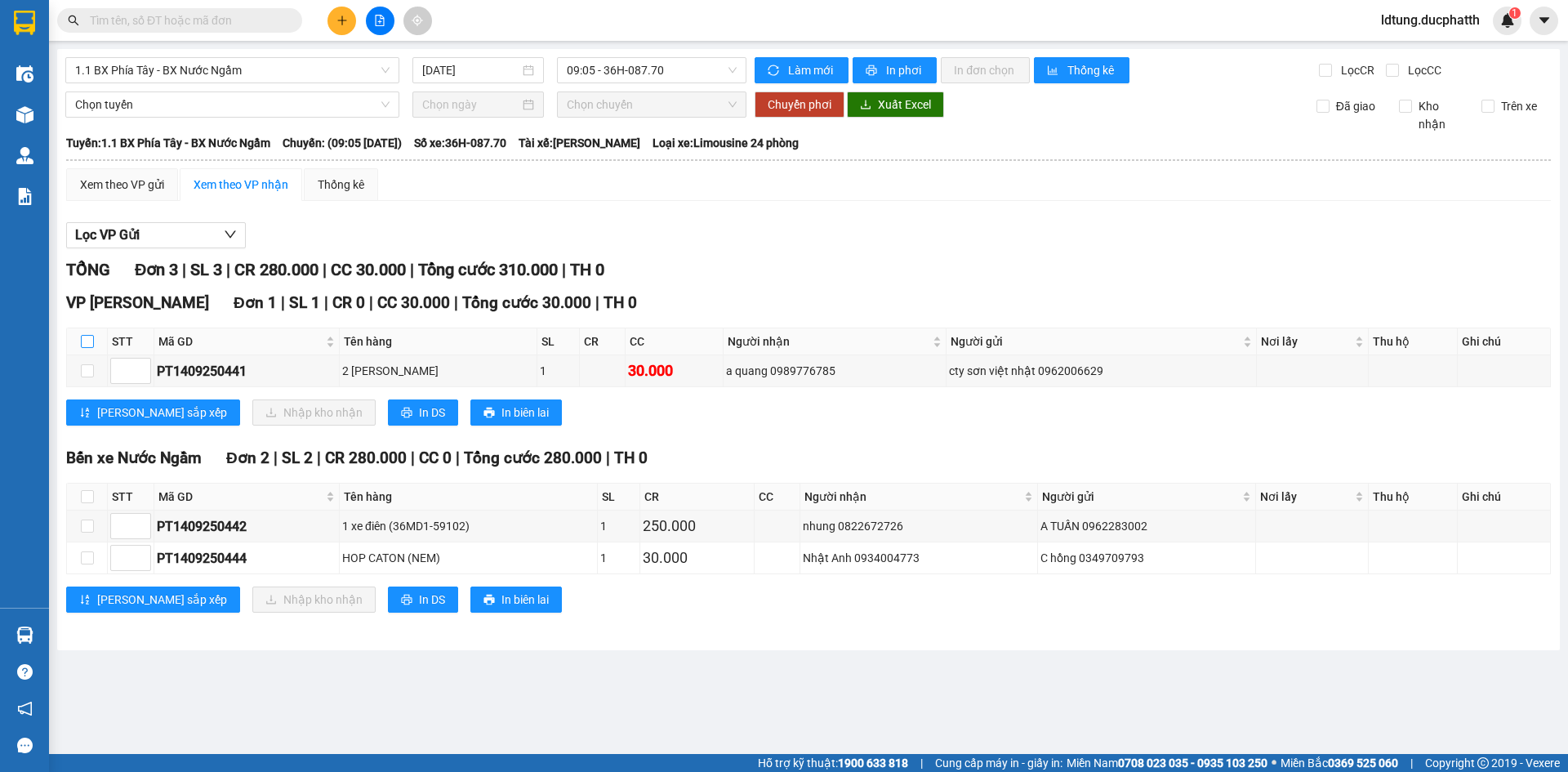
click at [87, 342] on input "checkbox" at bounding box center [87, 341] width 13 height 13
checkbox input "true"
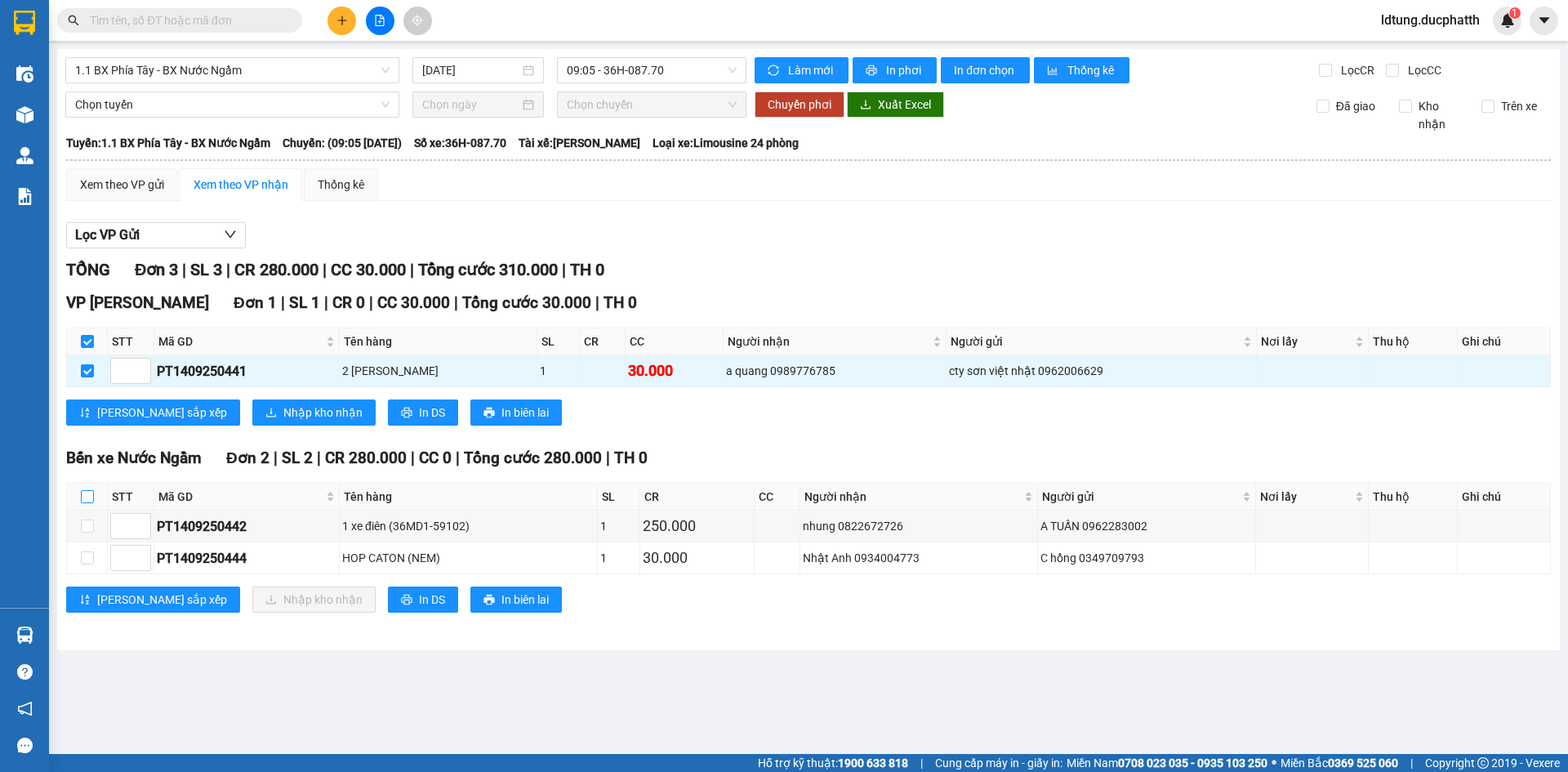
click at [90, 494] on input "checkbox" at bounding box center [87, 496] width 13 height 13
checkbox input "true"
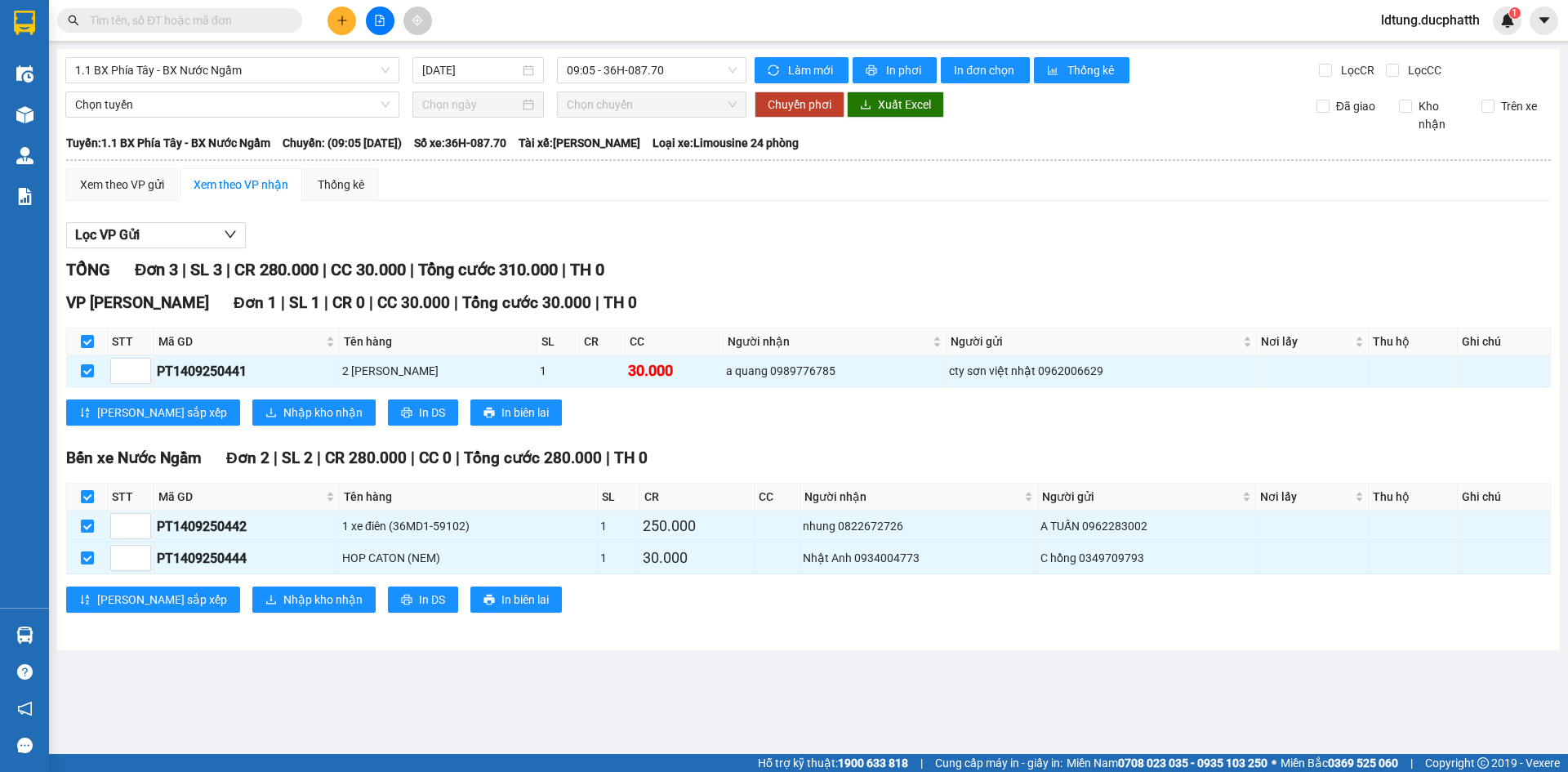
click at [245, 586] on div "Bến xe Nước Ngầm Đơn 2 | SL 2 | CR 280.000 | CC 0 | Tổng cước 280.000 | TH 0 ST…" at bounding box center [809, 535] width 1485 height 179
click at [253, 587] on button "Nhập kho nhận" at bounding box center [314, 599] width 123 height 26
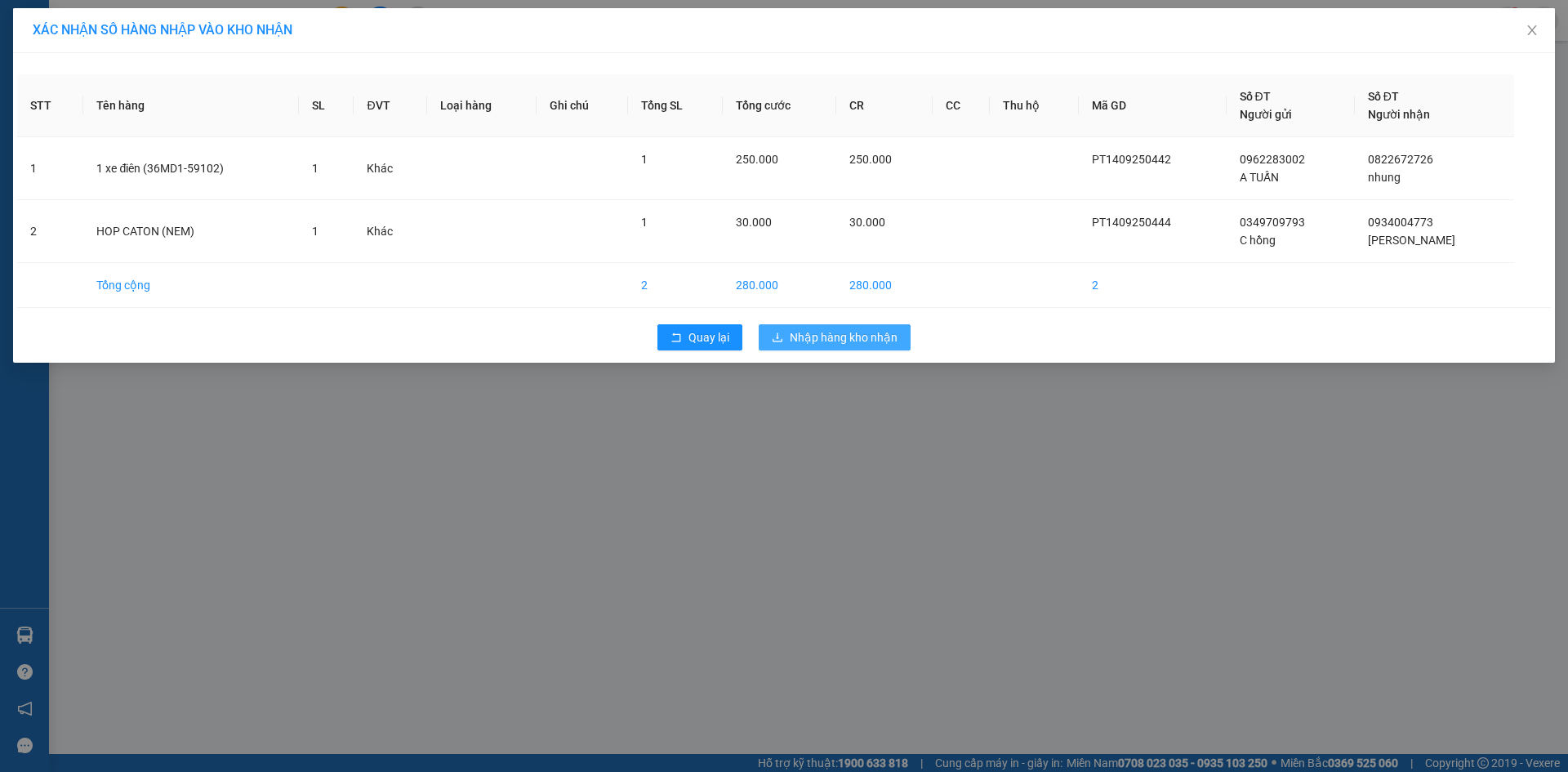
click at [846, 341] on span "Nhập hàng kho nhận" at bounding box center [843, 338] width 107 height 18
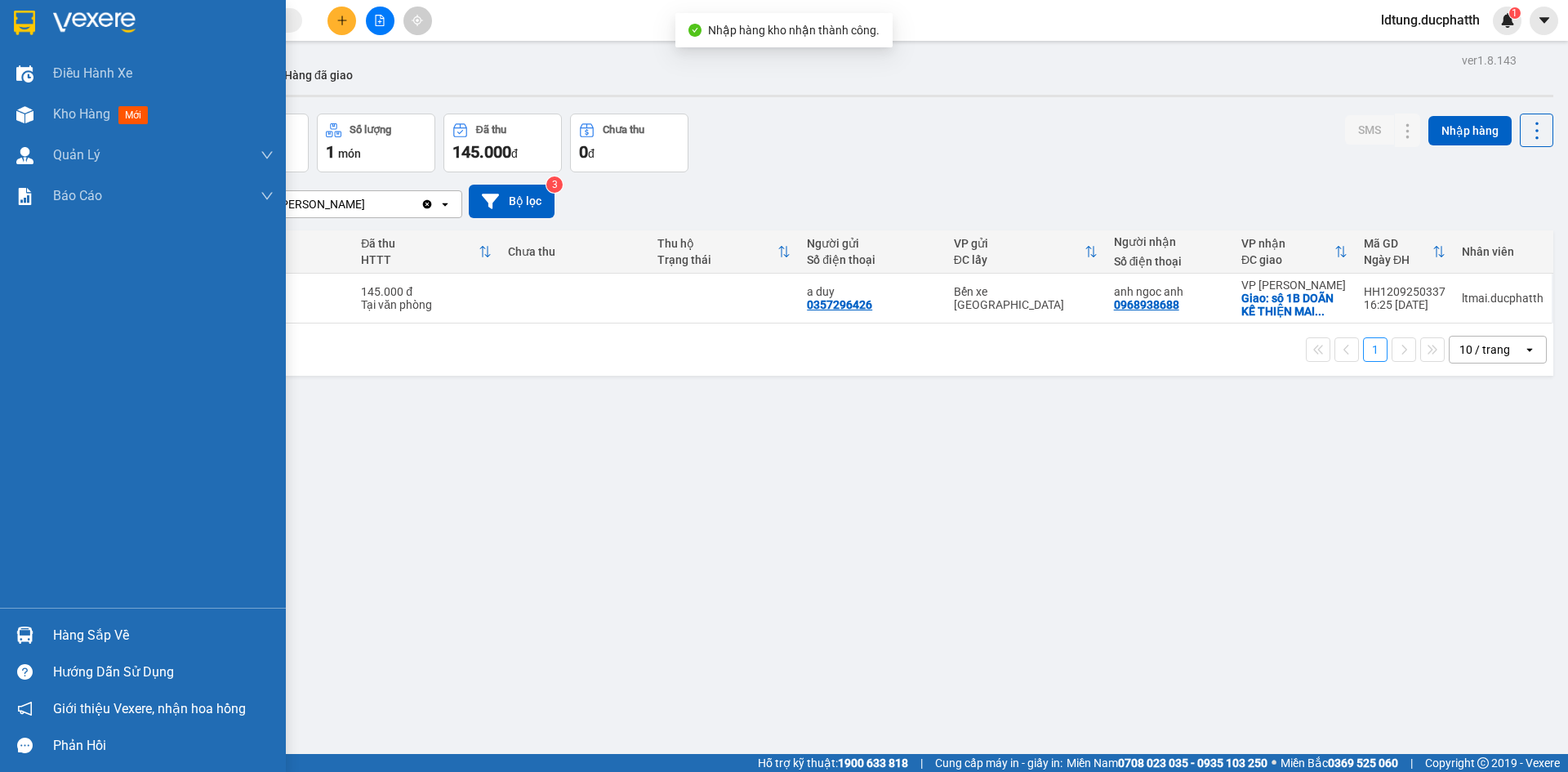
click at [71, 630] on div "Hàng sắp về" at bounding box center [163, 635] width 221 height 24
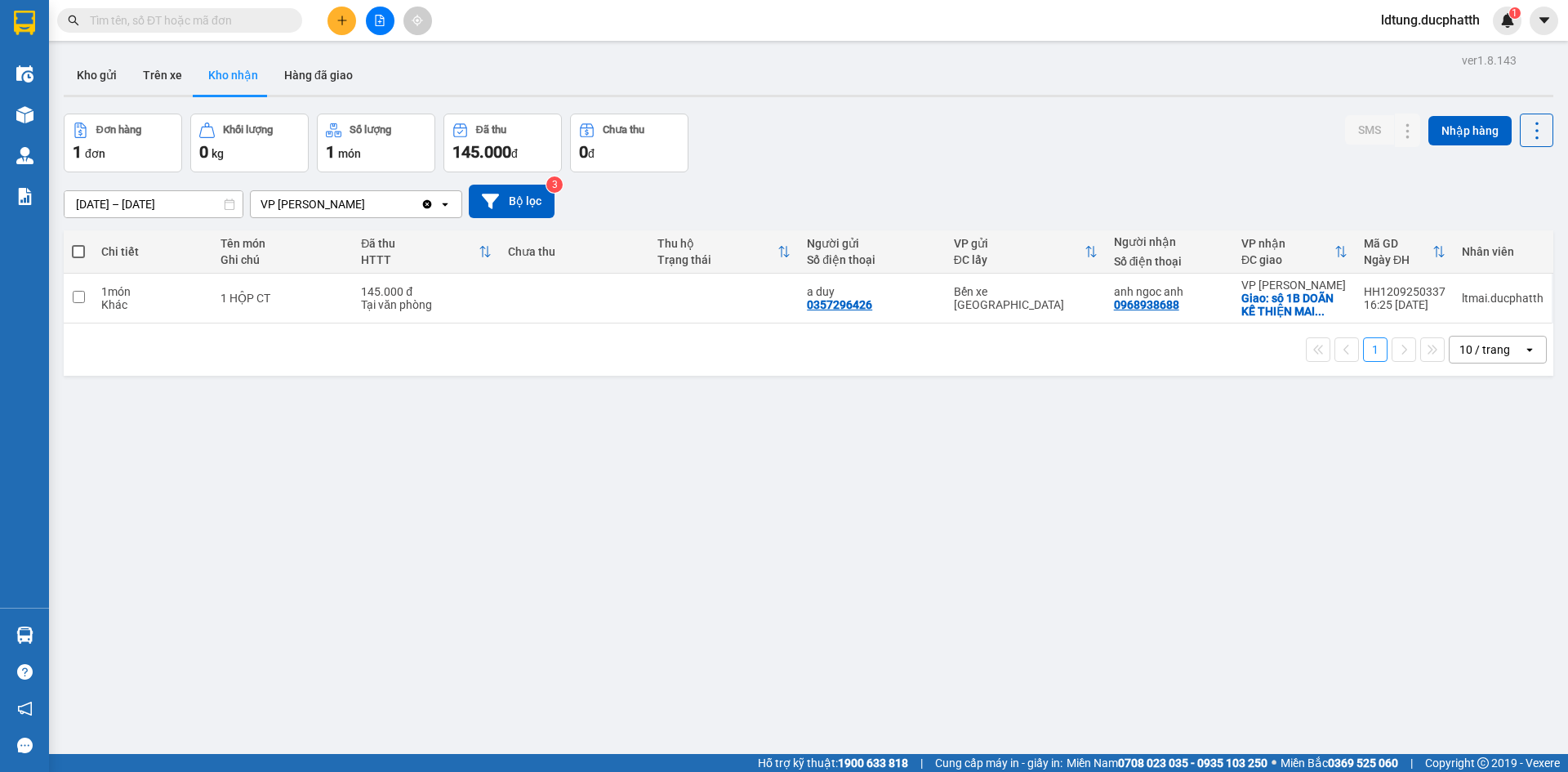
click at [886, 610] on section "Kết quả tìm kiếm ( 0 ) Bộ lọc No Data ldtung.ducphatth 1 Điều hành xe Kho hàng …" at bounding box center [784, 386] width 1568 height 772
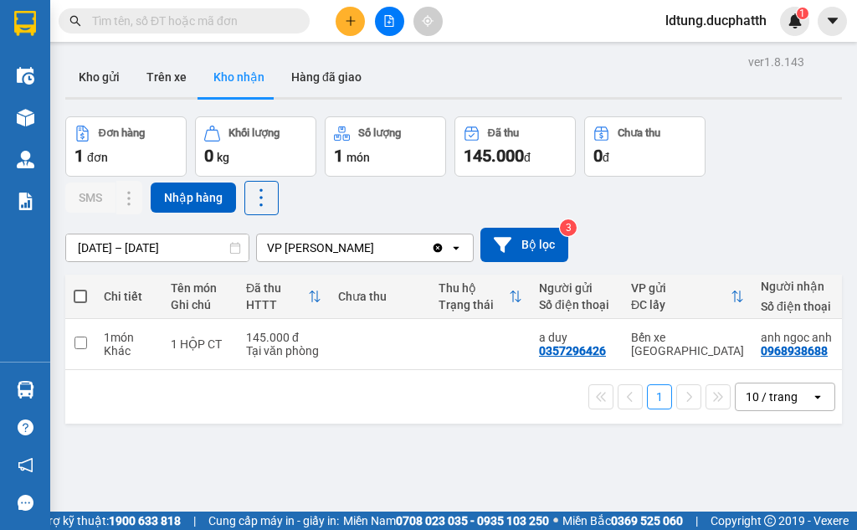
click at [224, 27] on input "text" at bounding box center [191, 21] width 198 height 18
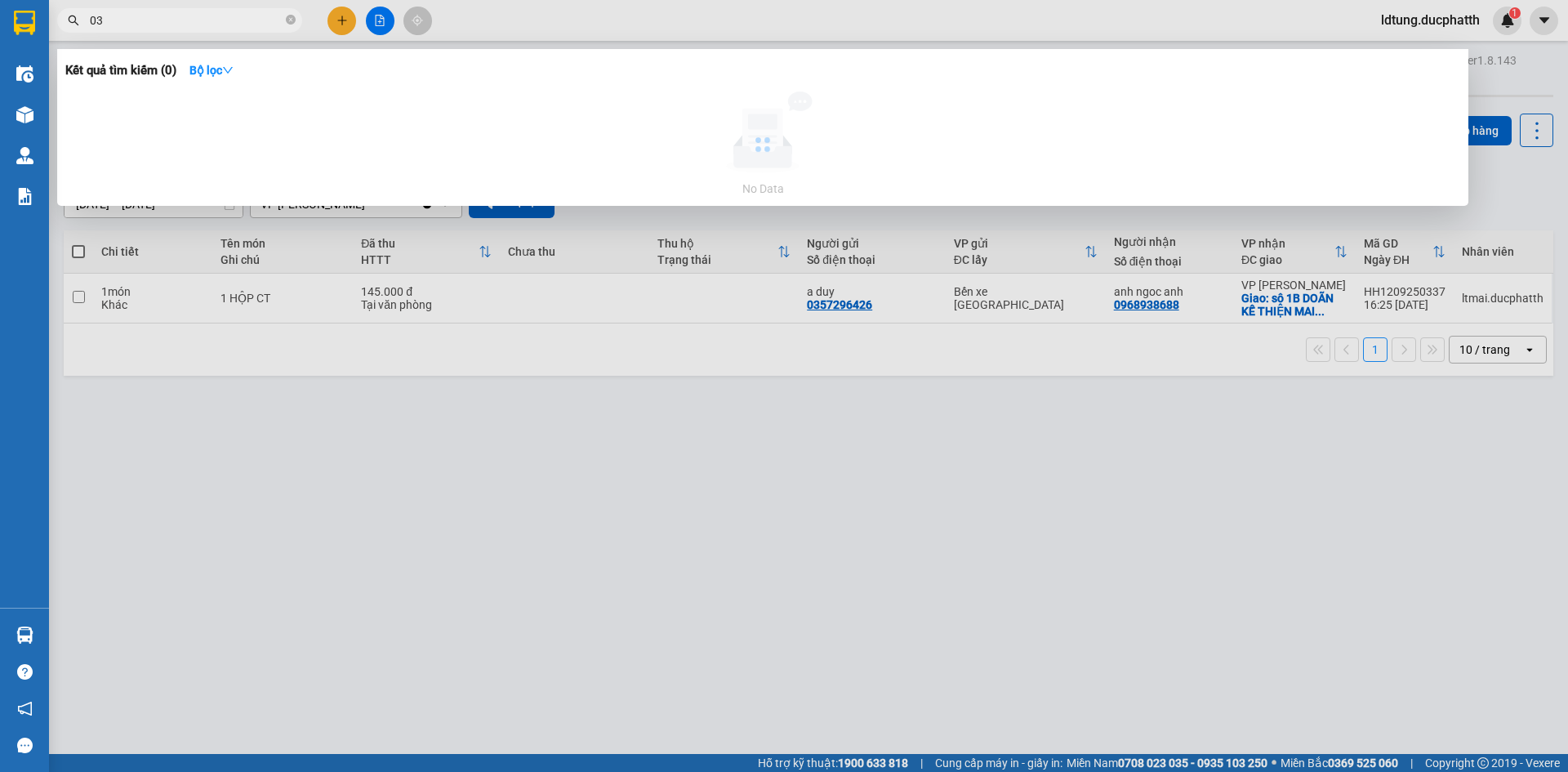
type input "0"
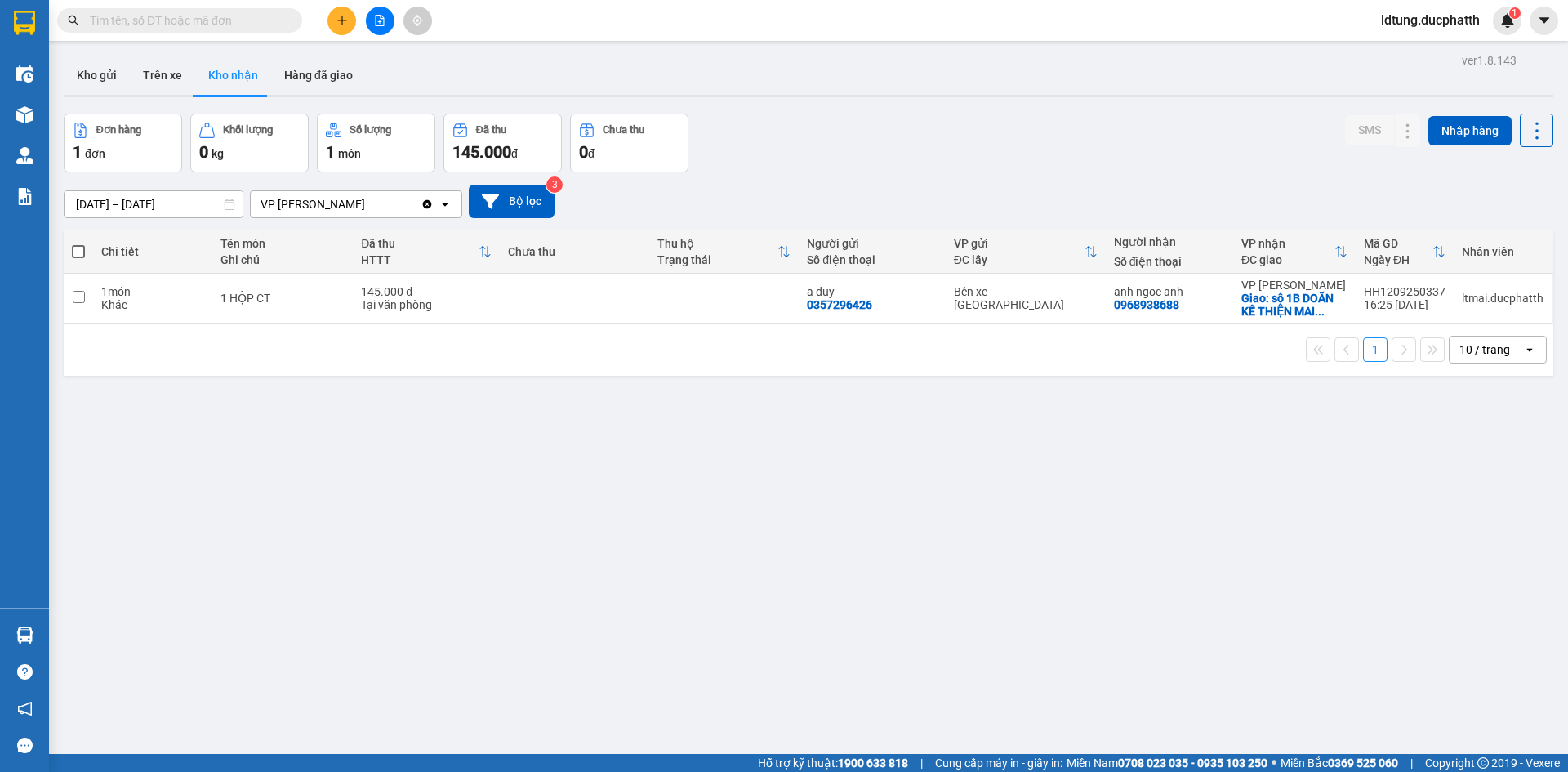
click at [288, 18] on span at bounding box center [291, 20] width 10 height 18
click at [261, 20] on input "text" at bounding box center [186, 20] width 193 height 18
click at [273, 30] on span at bounding box center [180, 20] width 245 height 24
click at [193, 23] on input "text" at bounding box center [186, 20] width 193 height 18
click at [226, 14] on input "text" at bounding box center [186, 20] width 193 height 18
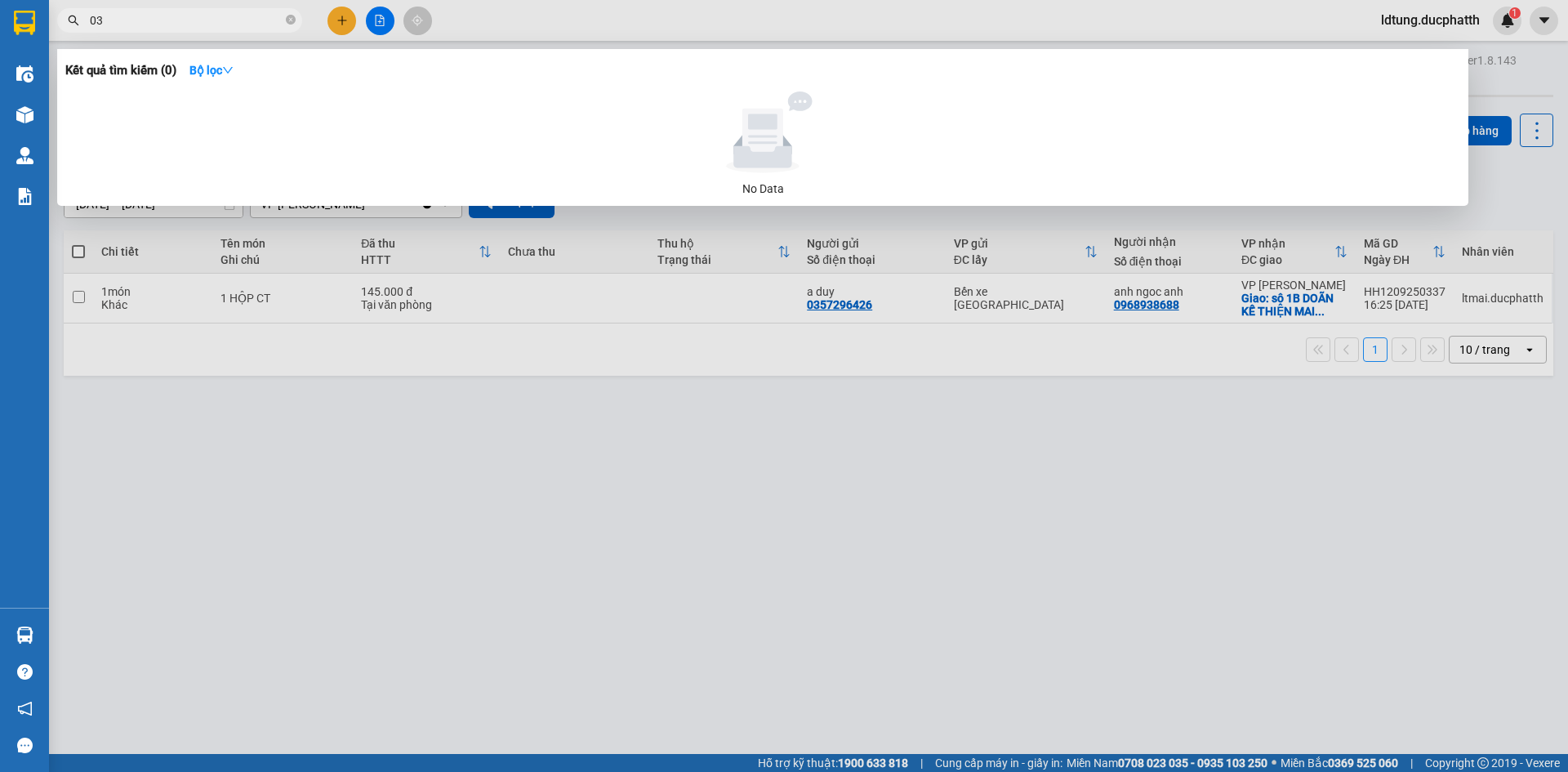
type input "0"
